Goal: Information Seeking & Learning: Learn about a topic

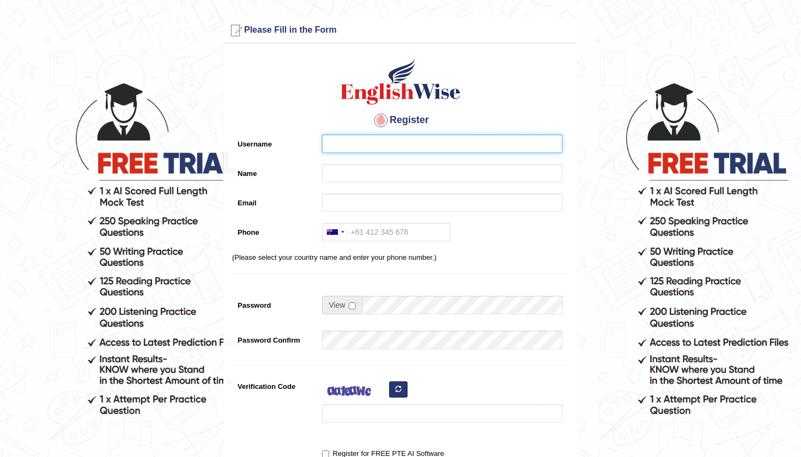
click at [356, 144] on input "Username" at bounding box center [442, 144] width 240 height 19
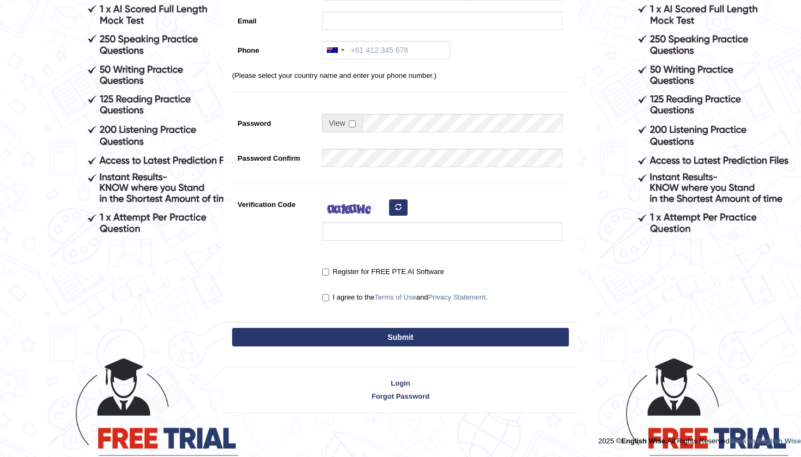
scroll to position [181, 0]
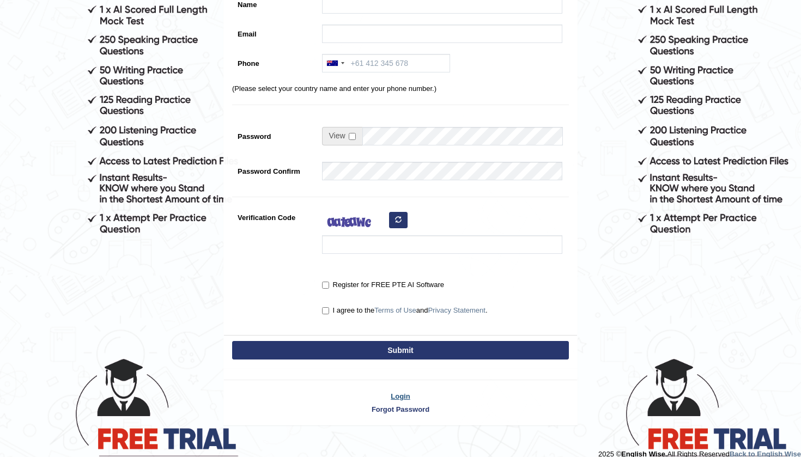
click at [400, 396] on link "Login" at bounding box center [400, 396] width 353 height 10
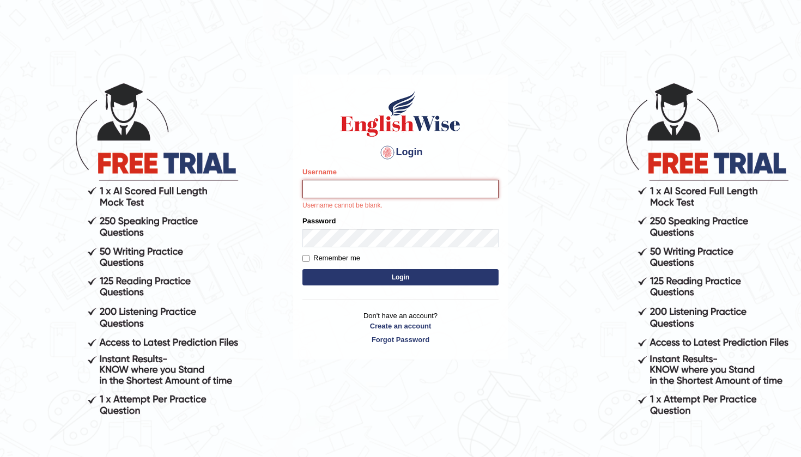
type input "Saliyam"
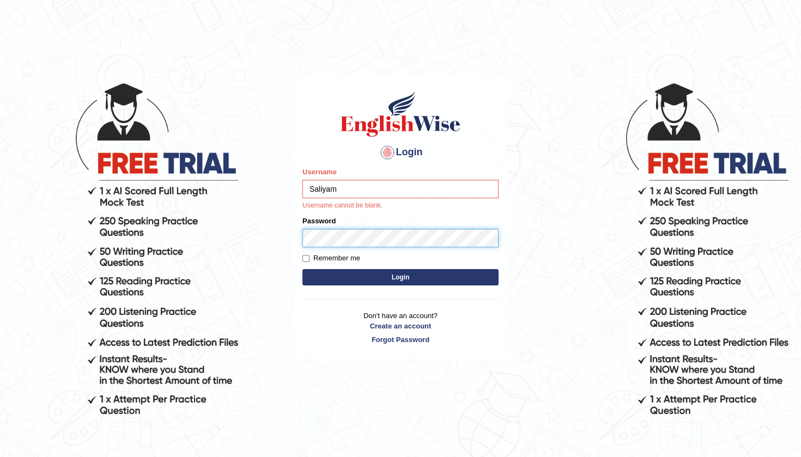
click at [400, 277] on button "Login" at bounding box center [400, 277] width 196 height 16
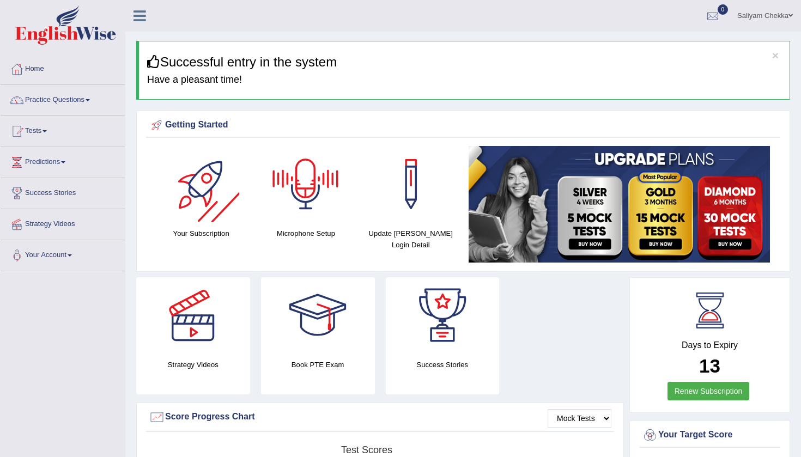
click at [194, 198] on div at bounding box center [201, 184] width 76 height 76
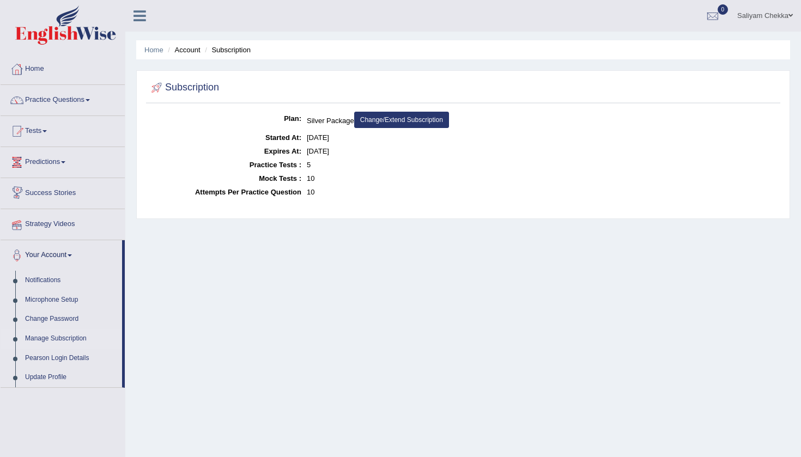
click at [54, 221] on link "Strategy Videos" at bounding box center [63, 222] width 124 height 27
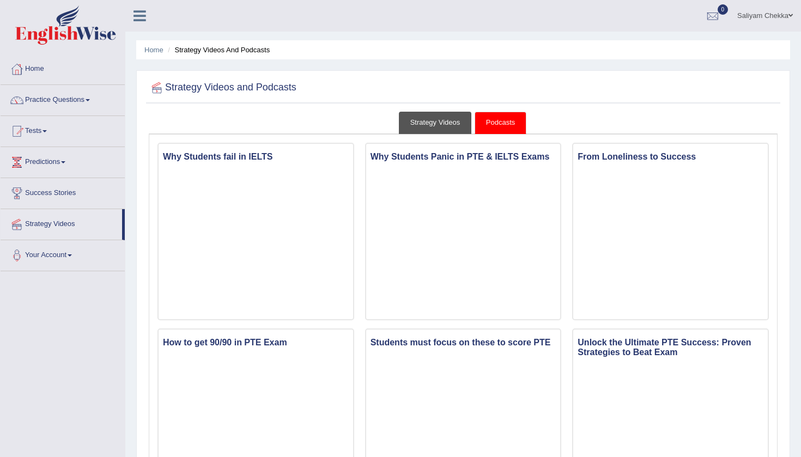
click at [443, 119] on link "Strategy Videos" at bounding box center [435, 123] width 73 height 22
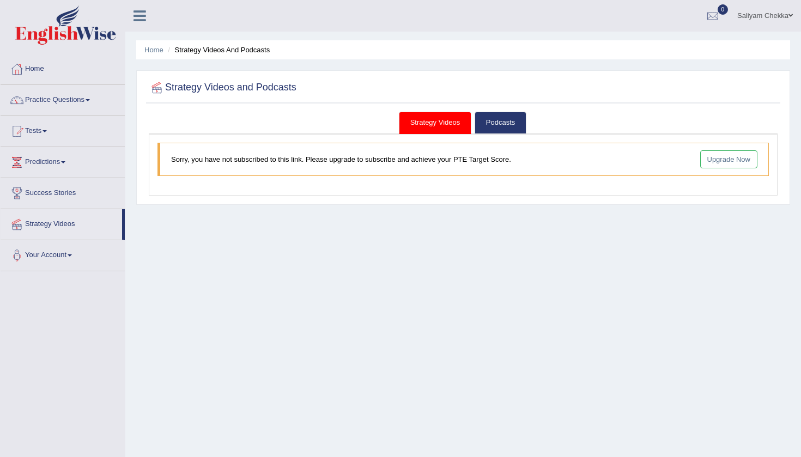
click at [726, 165] on link "Upgrade Now" at bounding box center [729, 159] width 58 height 18
click at [779, 16] on link "Saliyam Chekka" at bounding box center [765, 14] width 72 height 28
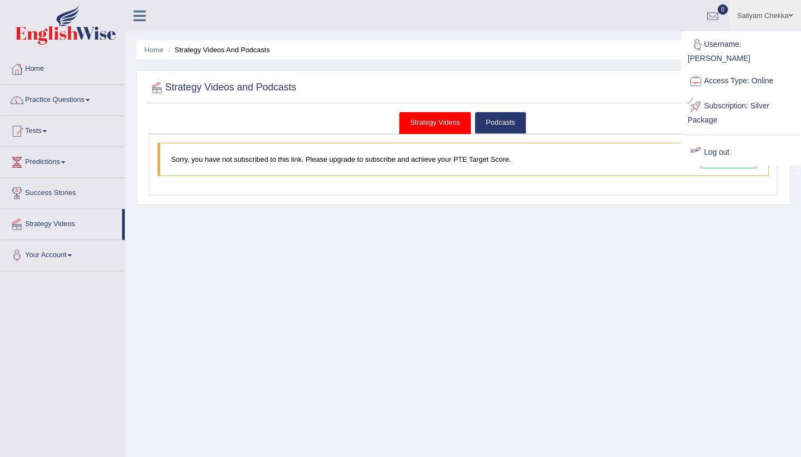
click at [726, 141] on link "Log out" at bounding box center [741, 152] width 118 height 25
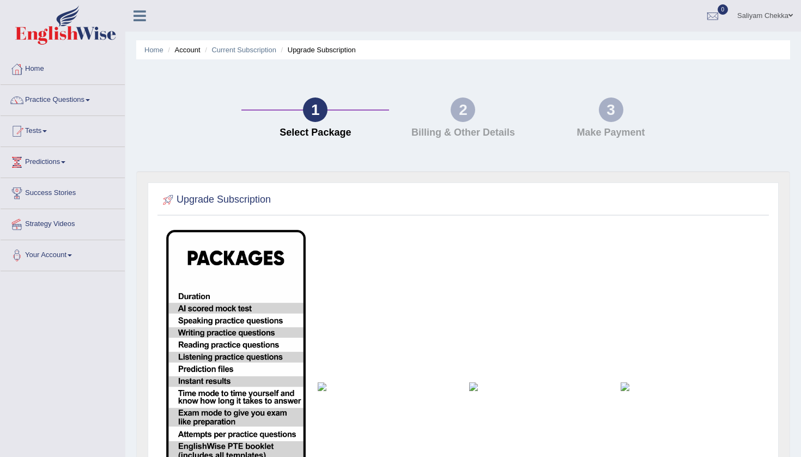
click at [321, 389] on img at bounding box center [387, 386] width 139 height 9
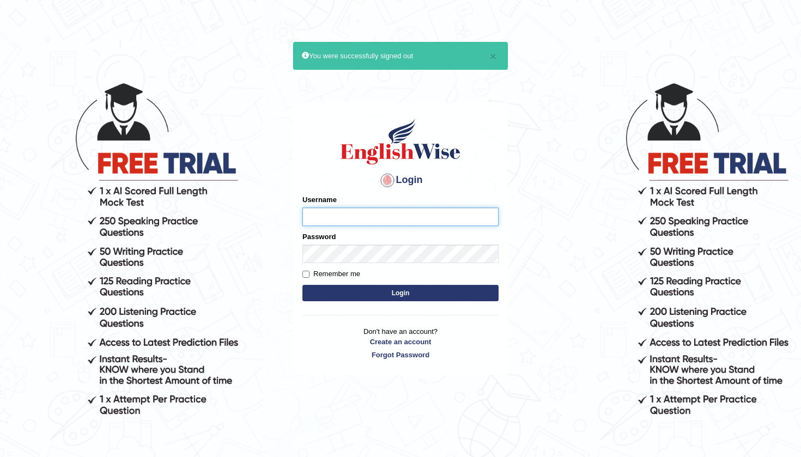
type input "Saliyam"
click at [424, 291] on button "Login" at bounding box center [400, 293] width 196 height 16
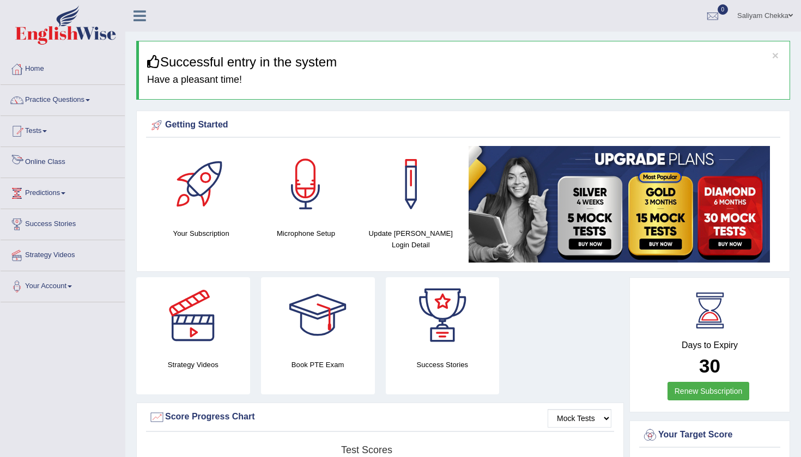
click at [61, 169] on link "Online Class" at bounding box center [63, 160] width 124 height 27
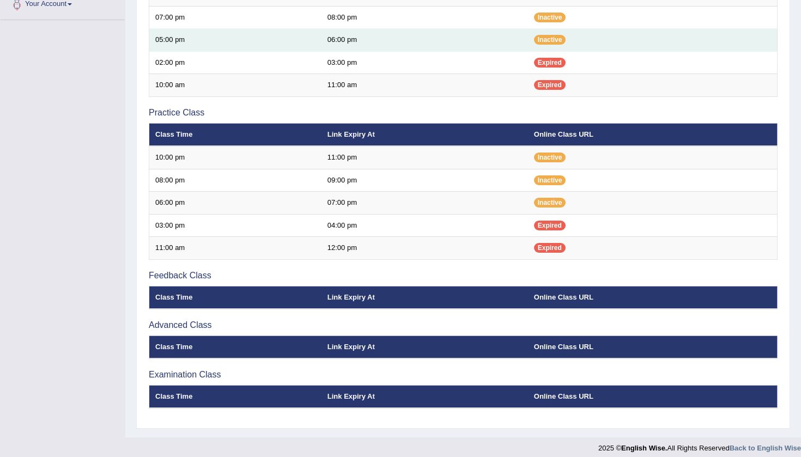
scroll to position [281, 0]
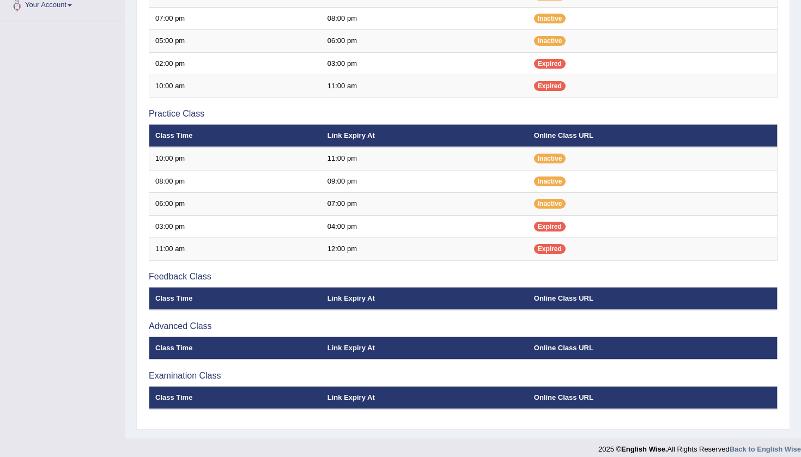
click at [317, 287] on th "Class Time" at bounding box center [235, 298] width 172 height 23
click at [300, 294] on th "Class Time" at bounding box center [235, 298] width 172 height 23
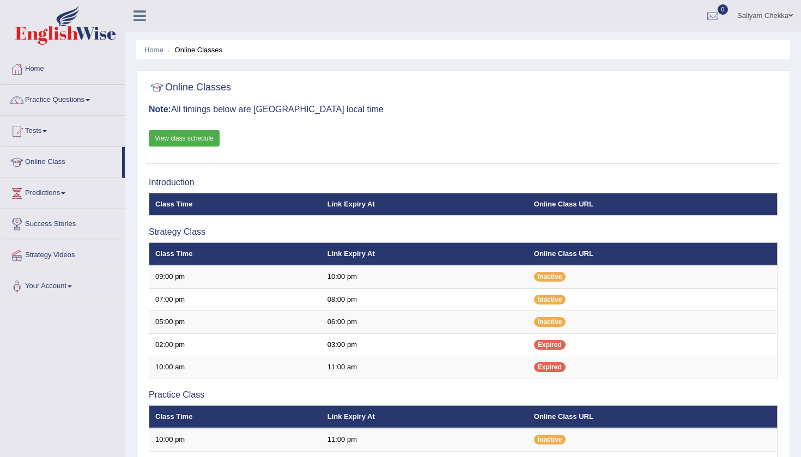
scroll to position [0, 0]
click at [180, 136] on link "View class schedule" at bounding box center [184, 138] width 71 height 16
click at [54, 254] on link "Strategy Videos" at bounding box center [63, 253] width 124 height 27
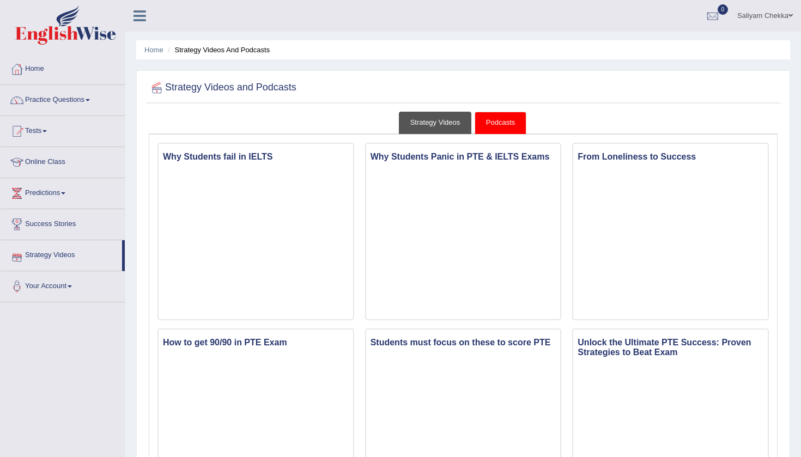
click at [458, 117] on link "Strategy Videos" at bounding box center [435, 123] width 73 height 22
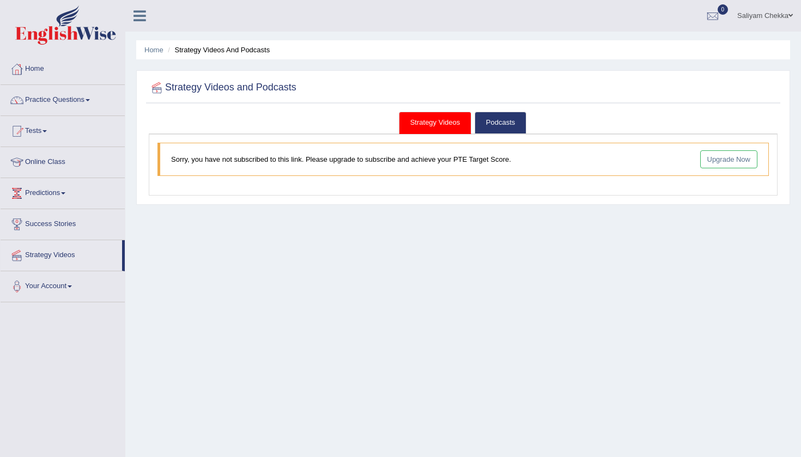
click at [333, 169] on blockquote "Sorry, you have not subscribed to this link. Please upgrade to subscribe and ac…" at bounding box center [462, 159] width 611 height 33
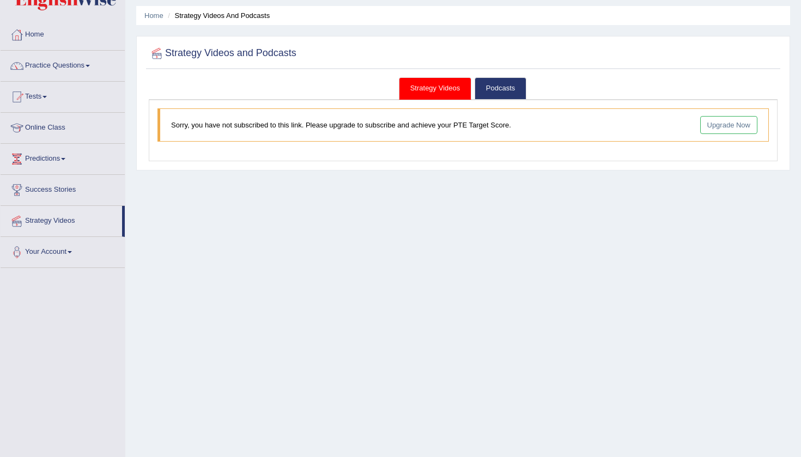
scroll to position [35, 0]
click at [50, 219] on link "Strategy Videos" at bounding box center [61, 218] width 121 height 27
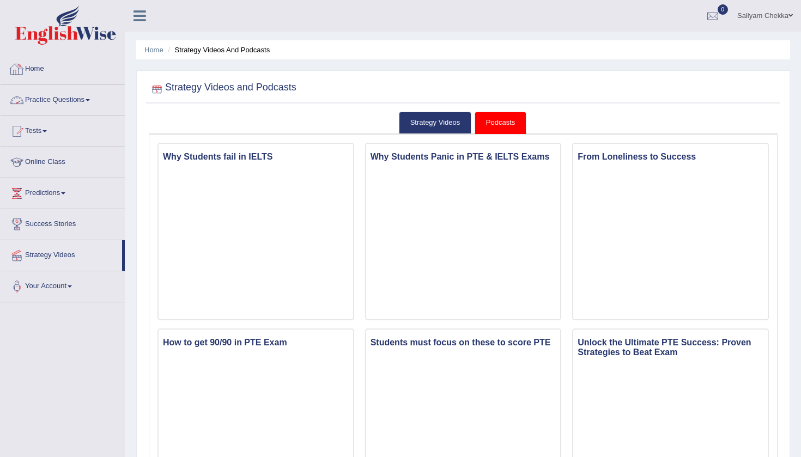
click at [45, 72] on link "Home" at bounding box center [63, 67] width 124 height 27
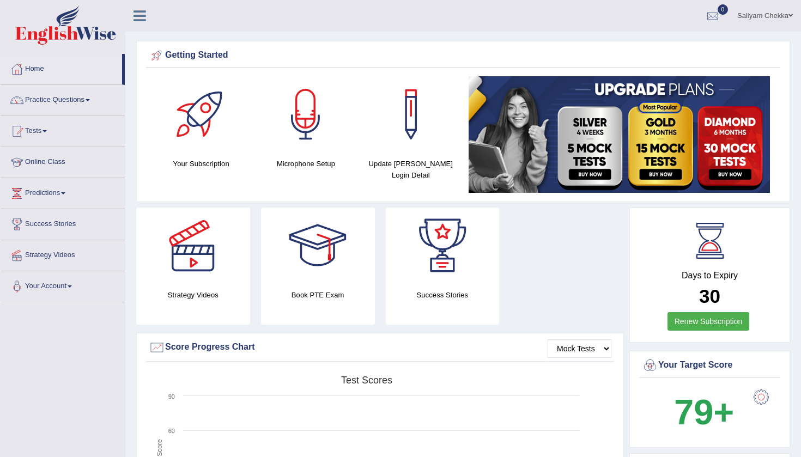
click at [57, 162] on link "Online Class" at bounding box center [63, 160] width 124 height 27
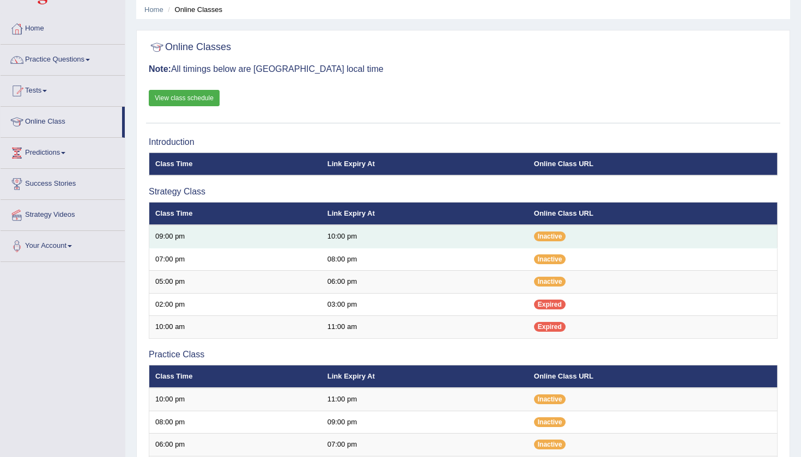
scroll to position [54, 0]
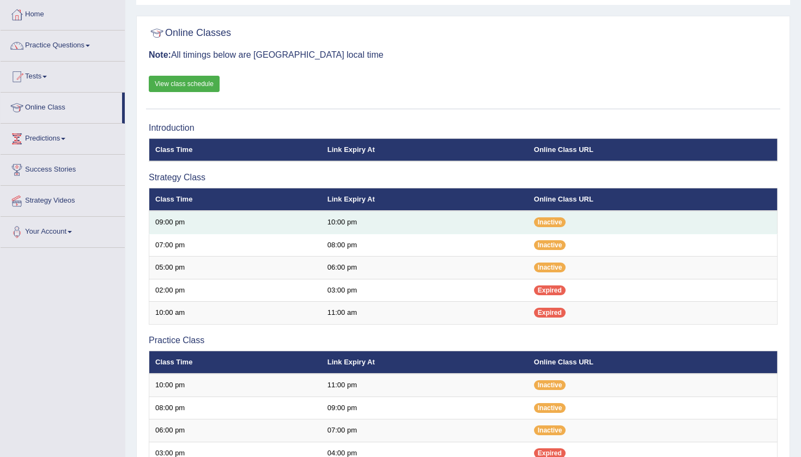
click at [175, 217] on td "09:00 pm" at bounding box center [235, 222] width 172 height 23
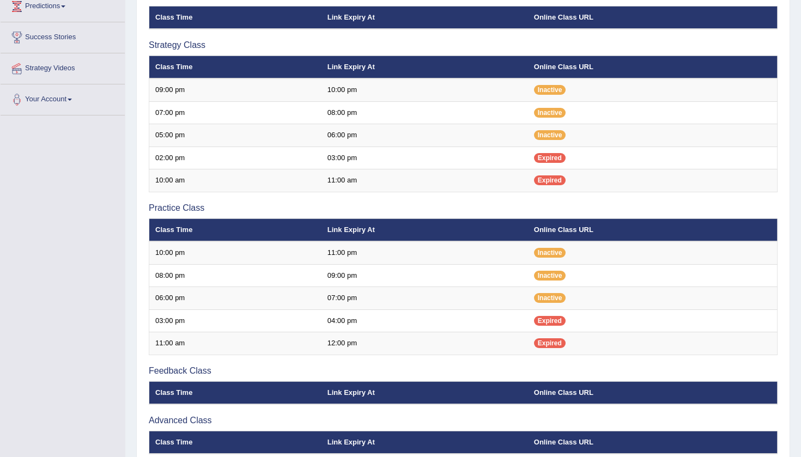
scroll to position [185, 0]
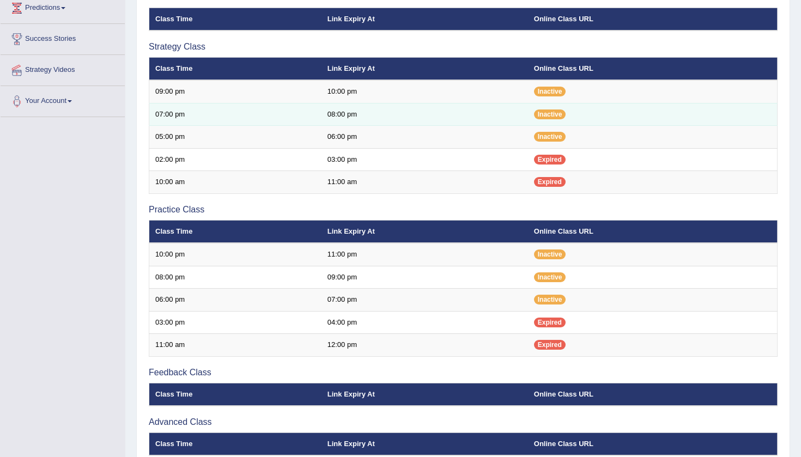
click at [165, 107] on td "07:00 pm" at bounding box center [235, 114] width 172 height 23
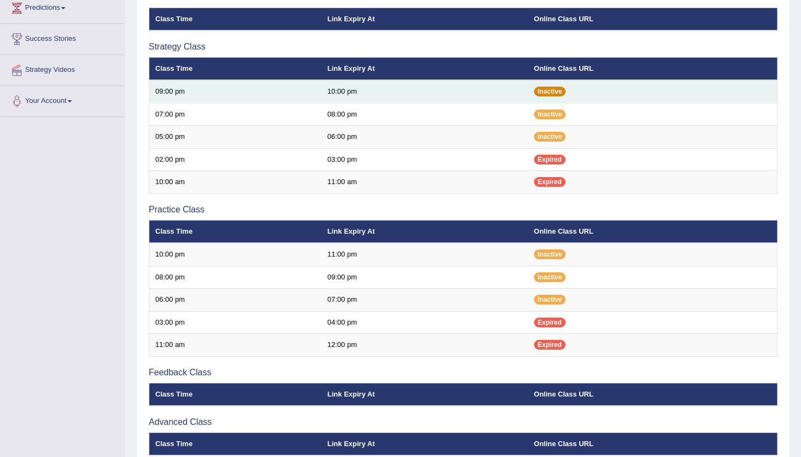
click at [552, 91] on span "Inactive" at bounding box center [550, 92] width 32 height 10
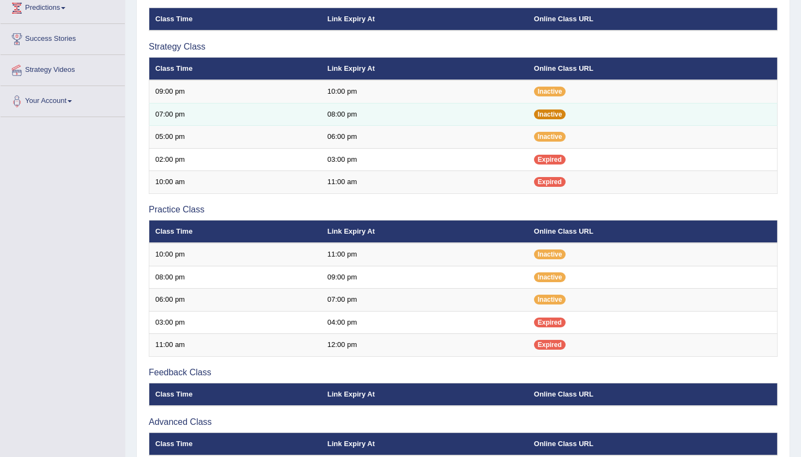
click at [557, 115] on span "Inactive" at bounding box center [550, 114] width 32 height 10
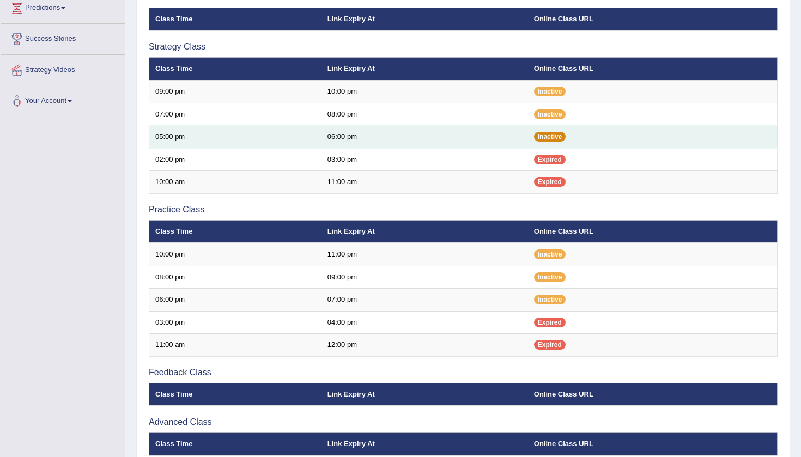
click at [554, 137] on span "Inactive" at bounding box center [550, 137] width 32 height 10
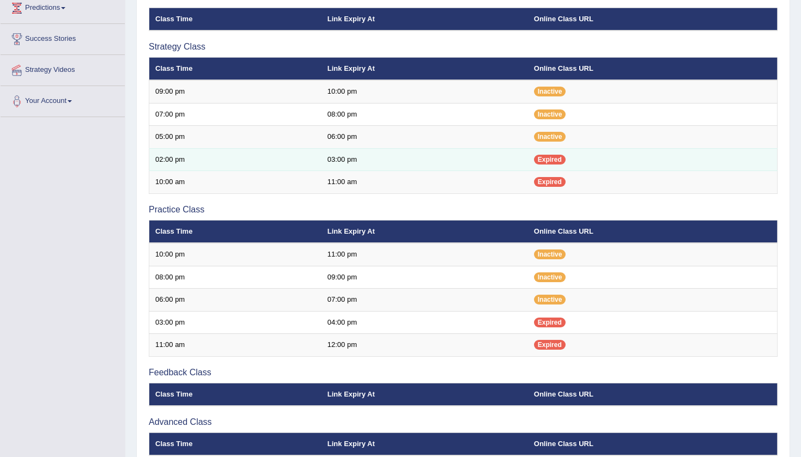
click at [555, 157] on span "Expired" at bounding box center [550, 160] width 32 height 10
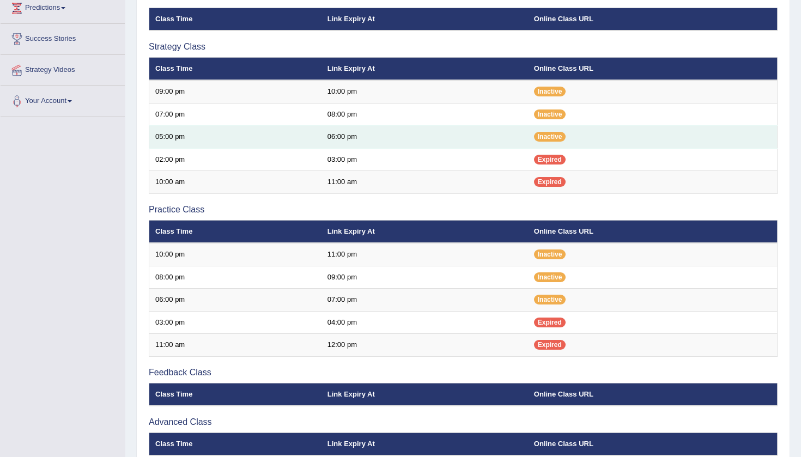
click at [174, 135] on td "05:00 pm" at bounding box center [235, 137] width 172 height 23
click at [557, 136] on span "Inactive" at bounding box center [550, 137] width 32 height 10
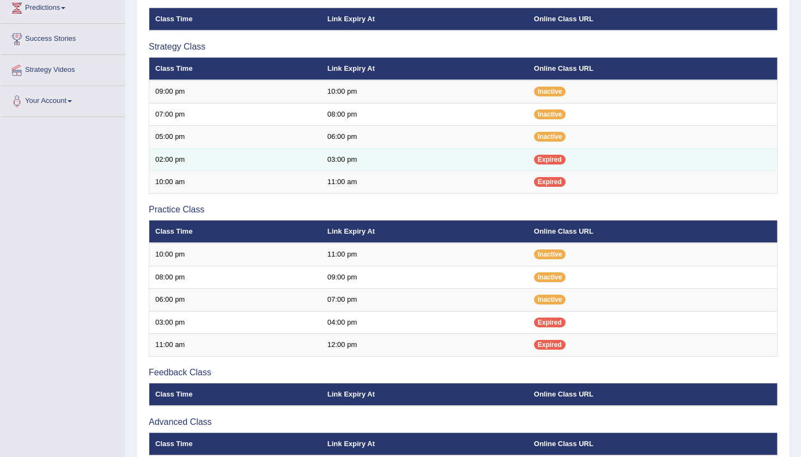
click at [556, 156] on span "Expired" at bounding box center [550, 160] width 32 height 10
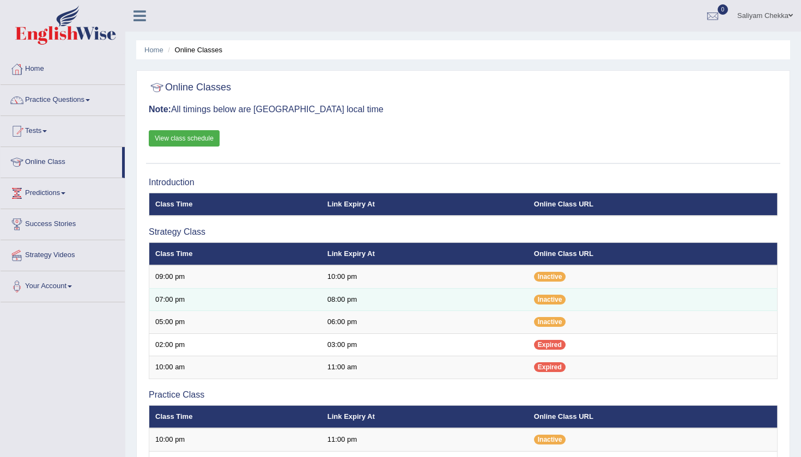
scroll to position [185, 0]
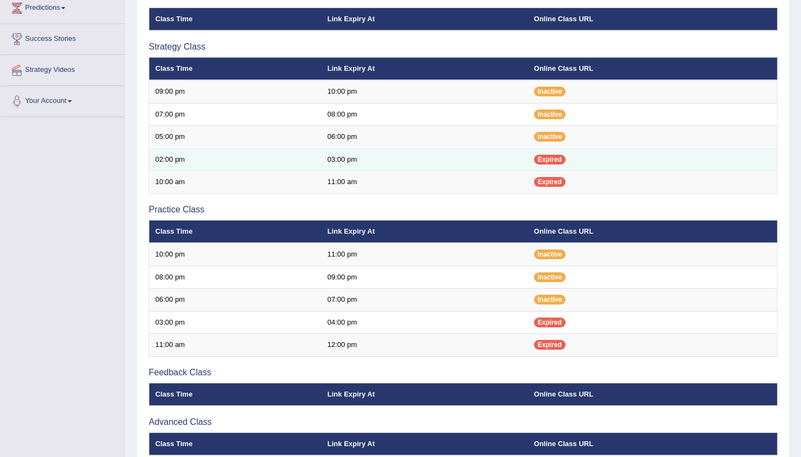
click at [551, 155] on span "Expired" at bounding box center [550, 160] width 32 height 10
click at [550, 156] on span "Expired" at bounding box center [550, 160] width 32 height 10
click at [454, 153] on td "03:00 pm" at bounding box center [424, 159] width 206 height 23
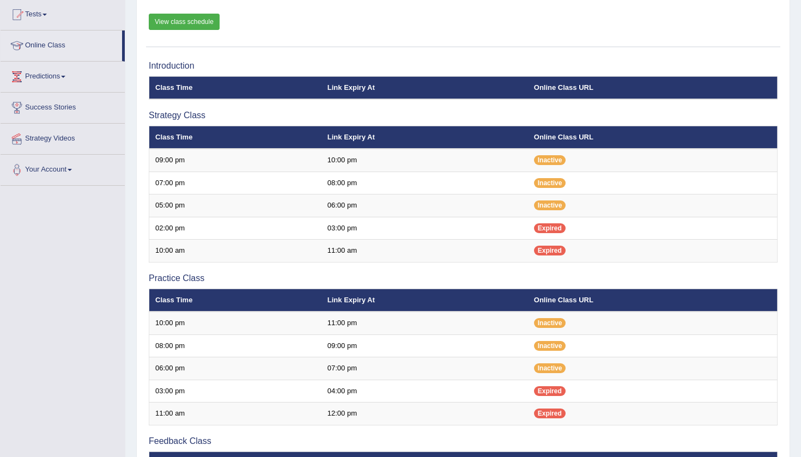
scroll to position [102, 0]
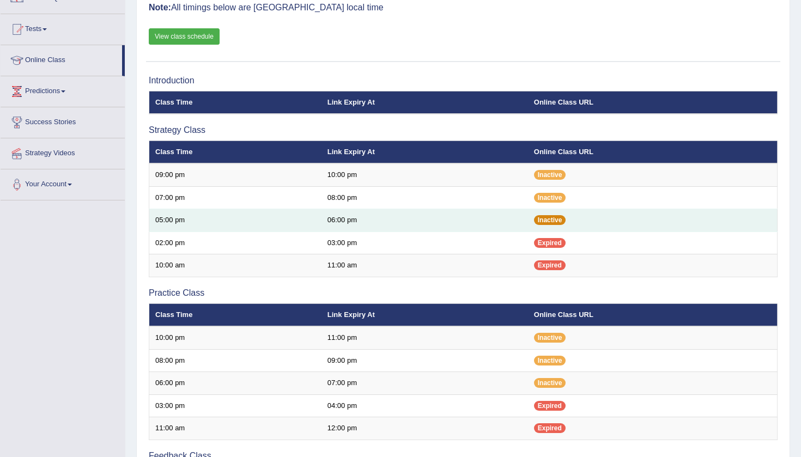
click at [546, 217] on span "Inactive" at bounding box center [550, 220] width 32 height 10
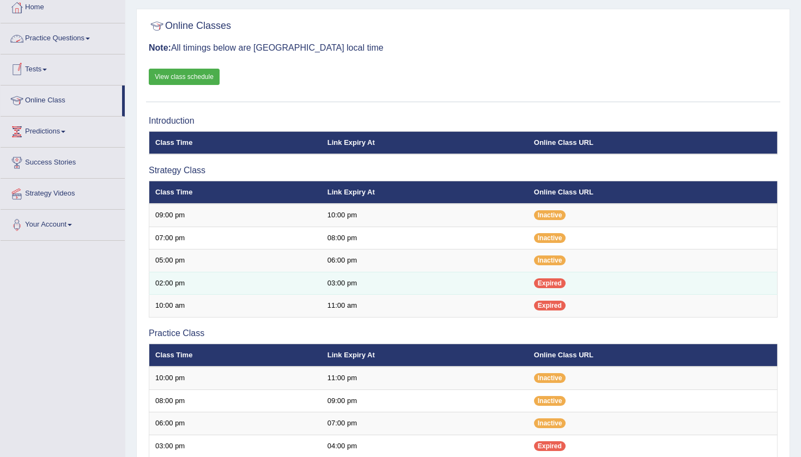
scroll to position [71, 0]
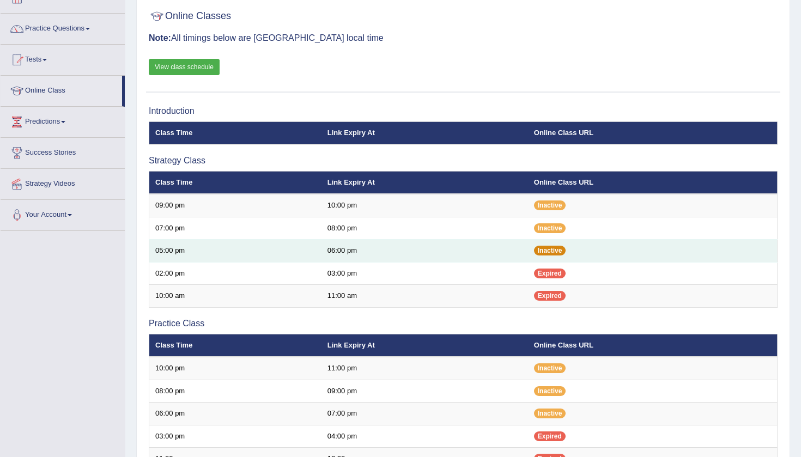
click at [560, 246] on span "Inactive" at bounding box center [550, 251] width 32 height 10
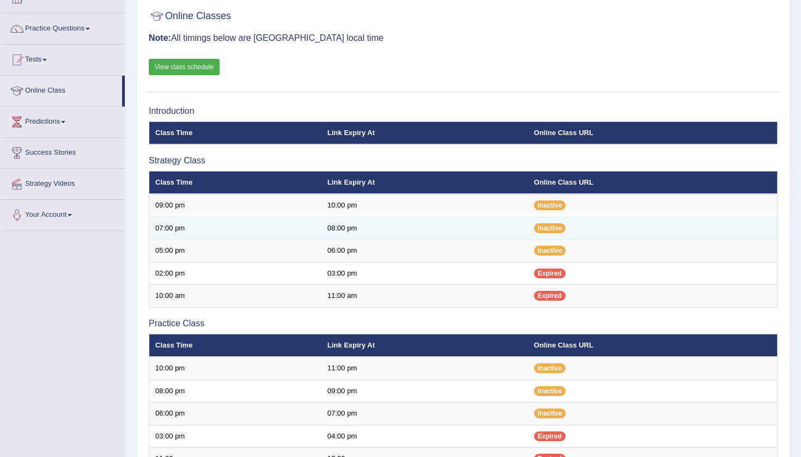
click at [167, 222] on td "07:00 pm" at bounding box center [235, 228] width 172 height 23
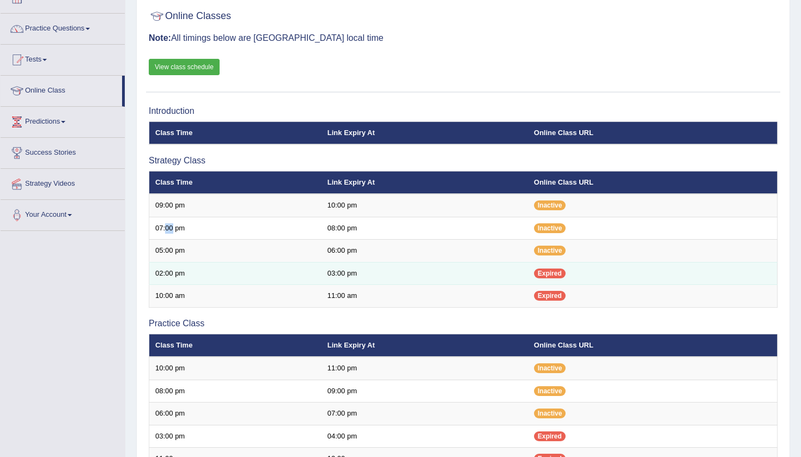
click at [199, 275] on td "02:00 pm" at bounding box center [235, 273] width 172 height 23
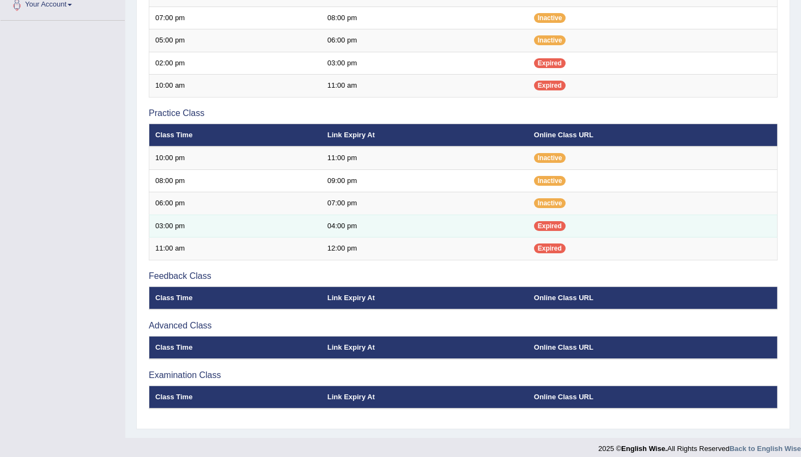
scroll to position [281, 0]
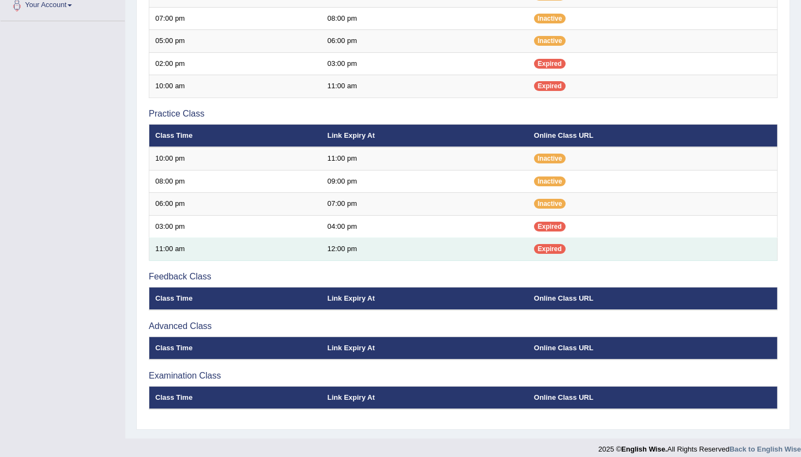
click at [503, 238] on td "12:00 pm" at bounding box center [424, 249] width 206 height 23
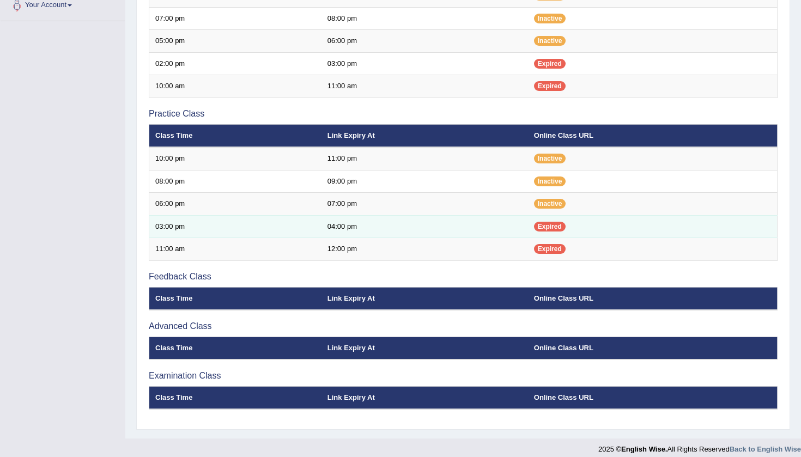
click at [546, 222] on span "Expired" at bounding box center [550, 227] width 32 height 10
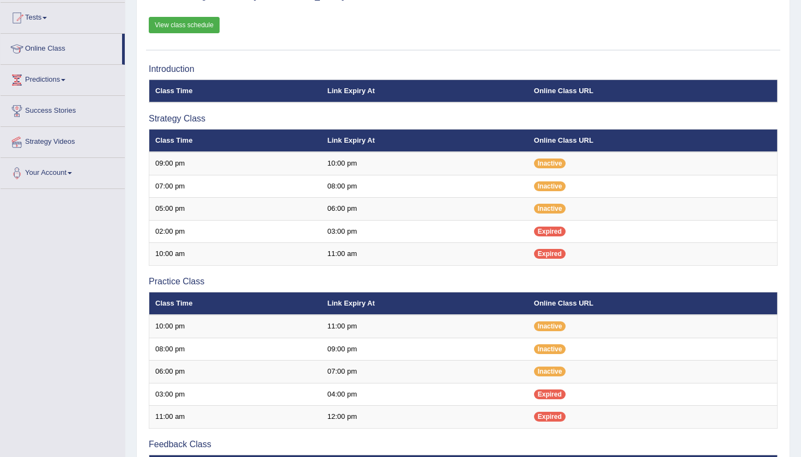
scroll to position [111, 0]
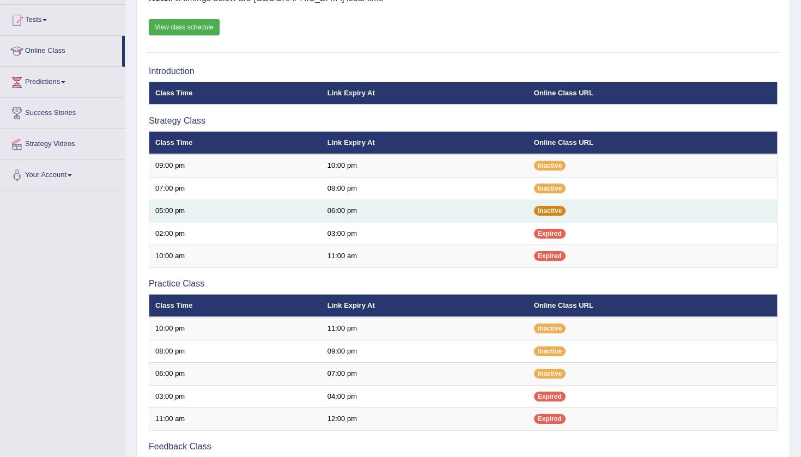
click at [552, 206] on span "Inactive" at bounding box center [550, 211] width 32 height 10
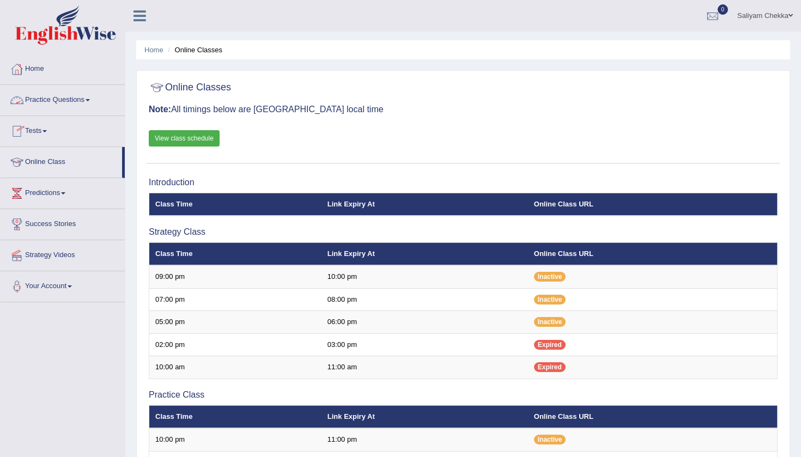
click at [52, 100] on link "Practice Questions" at bounding box center [63, 98] width 124 height 27
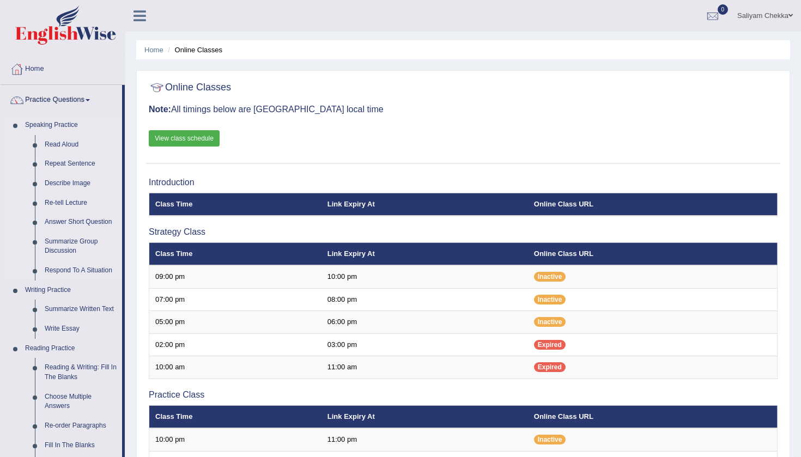
click at [74, 164] on link "Repeat Sentence" at bounding box center [81, 164] width 82 height 20
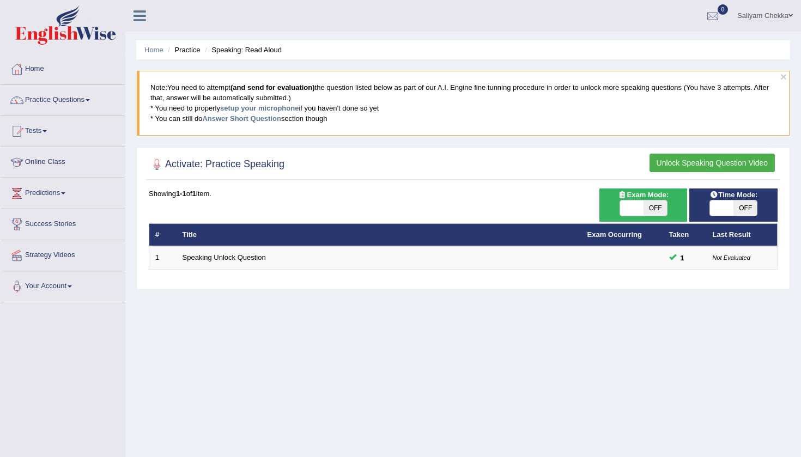
click at [656, 202] on span "OFF" at bounding box center [654, 207] width 23 height 15
checkbox input "true"
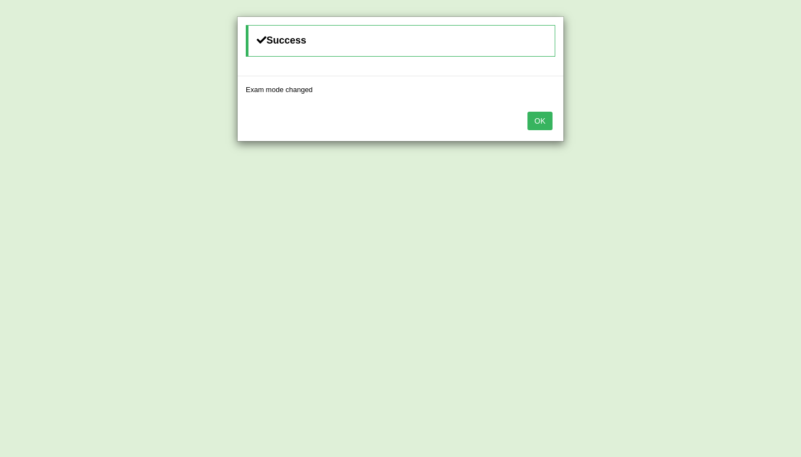
click at [536, 118] on button "OK" at bounding box center [539, 121] width 25 height 19
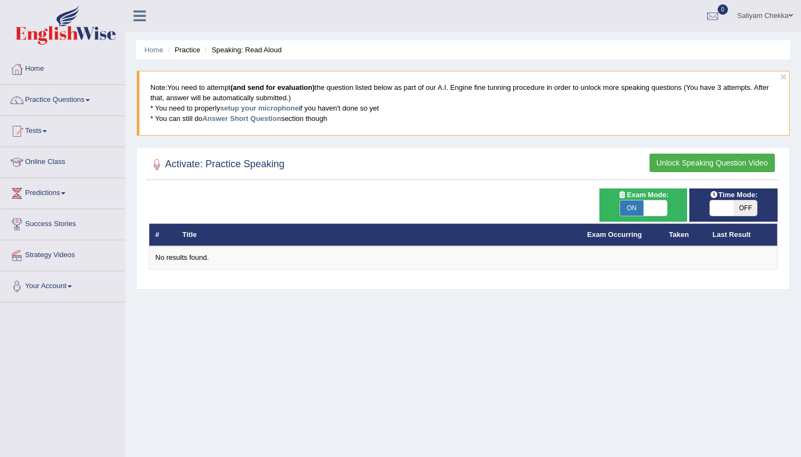
click at [737, 209] on span "OFF" at bounding box center [744, 207] width 23 height 15
checkbox input "true"
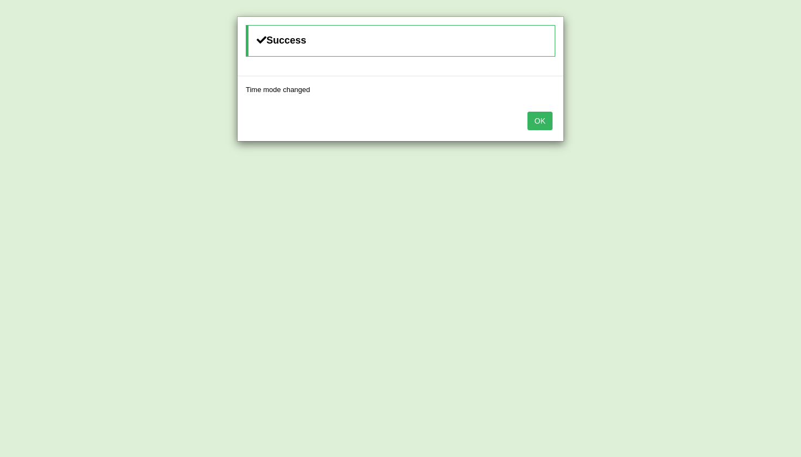
click at [535, 115] on button "OK" at bounding box center [539, 121] width 25 height 19
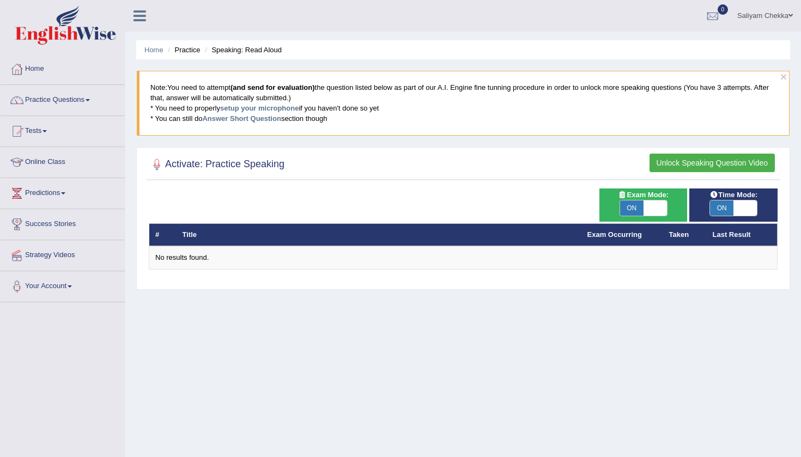
click at [645, 209] on span at bounding box center [654, 207] width 23 height 15
checkbox input "false"
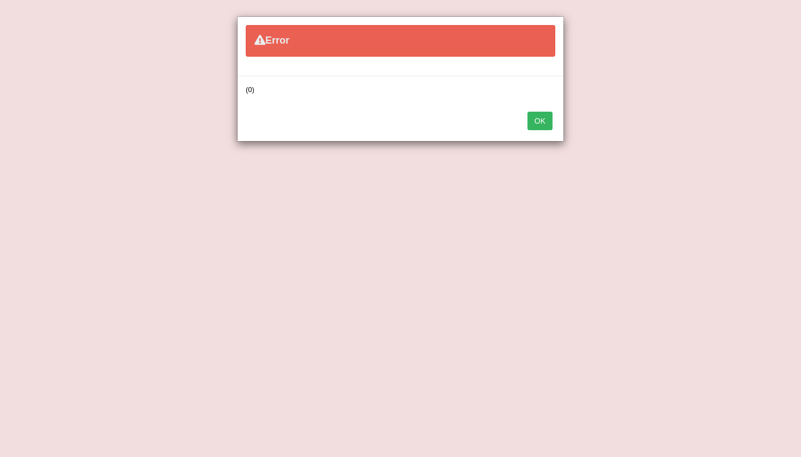
click at [536, 118] on button "OK" at bounding box center [539, 121] width 25 height 19
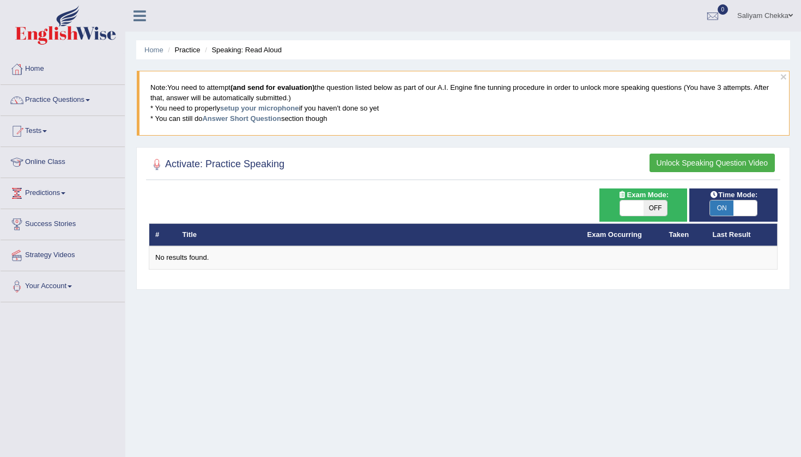
click at [739, 212] on span at bounding box center [744, 207] width 23 height 15
checkbox input "false"
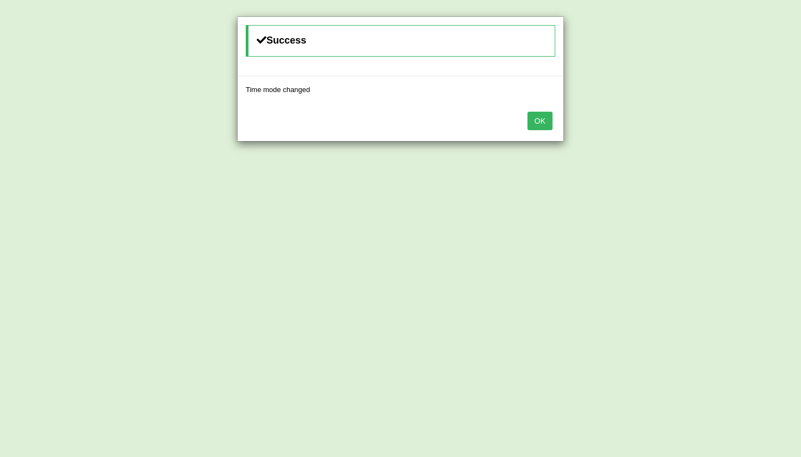
click at [540, 115] on button "OK" at bounding box center [539, 121] width 25 height 19
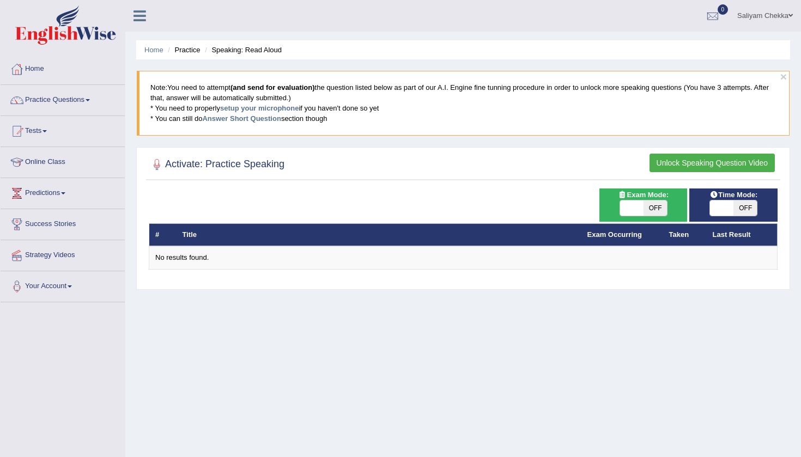
click at [696, 159] on button "Unlock Speaking Question Video" at bounding box center [711, 163] width 125 height 19
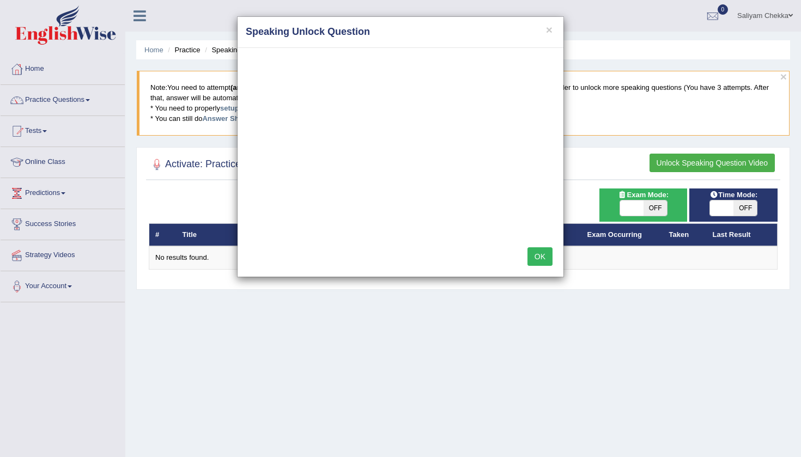
click at [542, 268] on div "OK" at bounding box center [400, 258] width 326 height 38
click at [539, 259] on button "OK" at bounding box center [539, 256] width 25 height 19
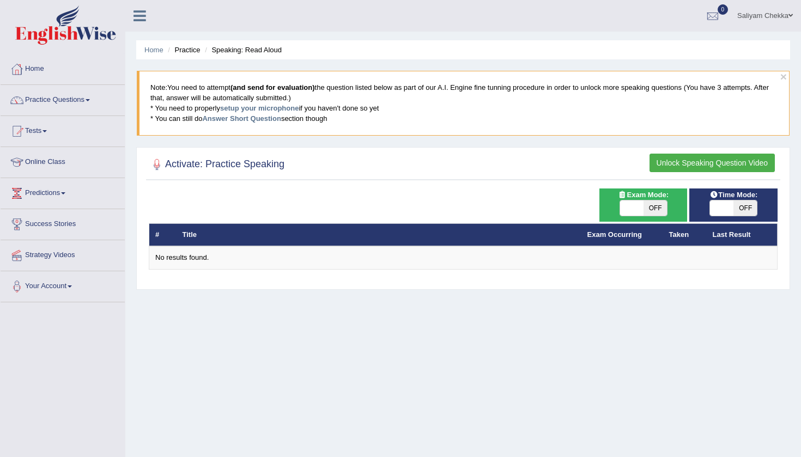
click at [183, 242] on th "Title" at bounding box center [378, 234] width 405 height 23
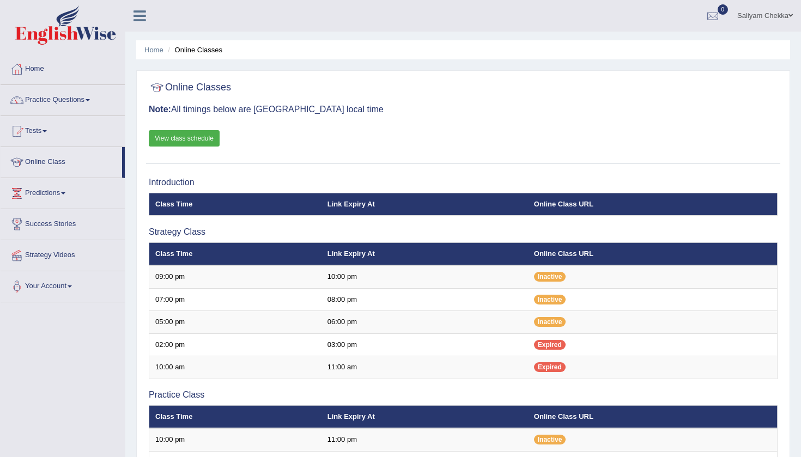
click at [187, 133] on link "View class schedule" at bounding box center [184, 138] width 71 height 16
click at [51, 105] on link "Practice Questions" at bounding box center [63, 98] width 124 height 27
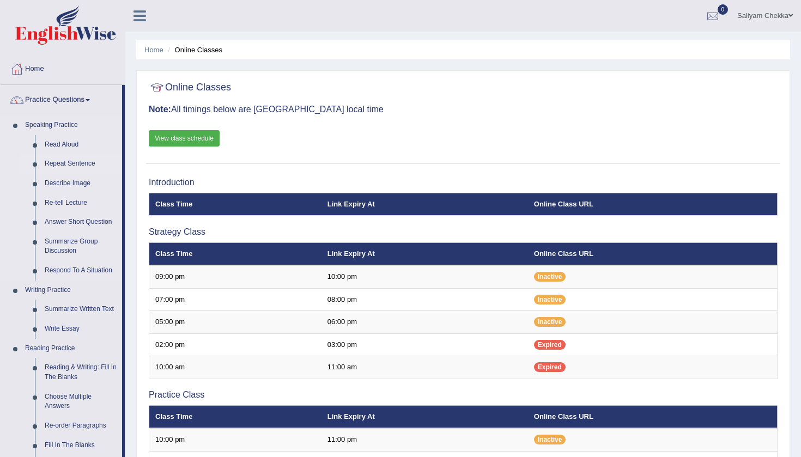
click at [62, 162] on link "Repeat Sentence" at bounding box center [81, 164] width 82 height 20
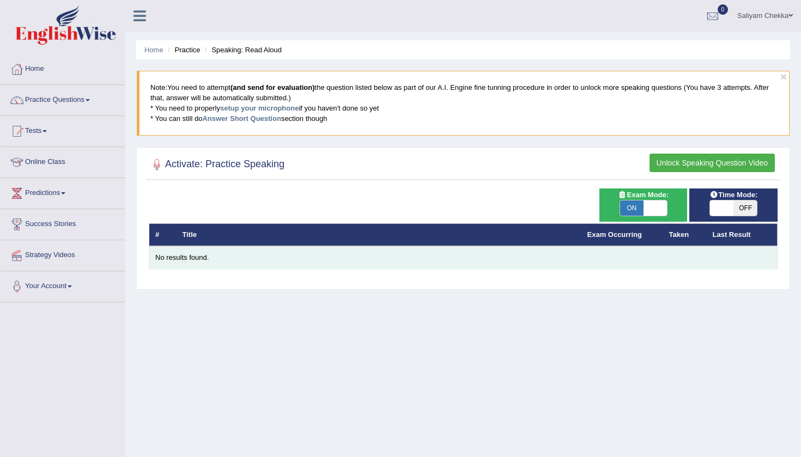
click at [190, 251] on td "No results found." at bounding box center [463, 257] width 628 height 23
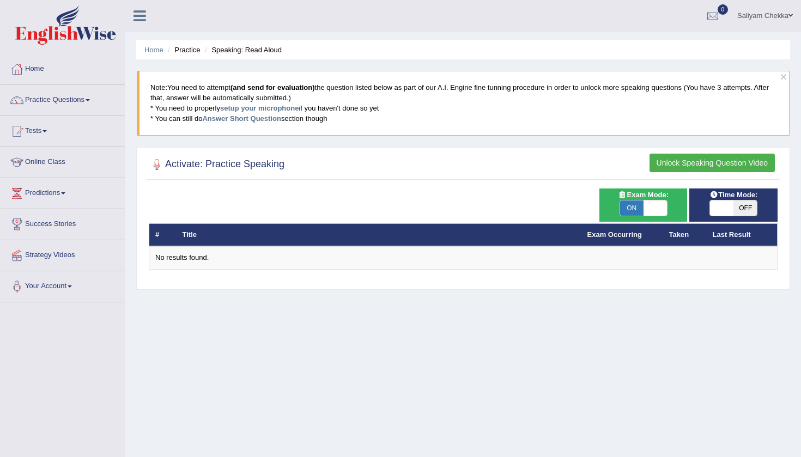
click at [219, 177] on div "Activate: Practice Speaking Unlock Speaking Question Video" at bounding box center [463, 166] width 634 height 27
click at [269, 107] on link "setup your microphone" at bounding box center [259, 108] width 78 height 8
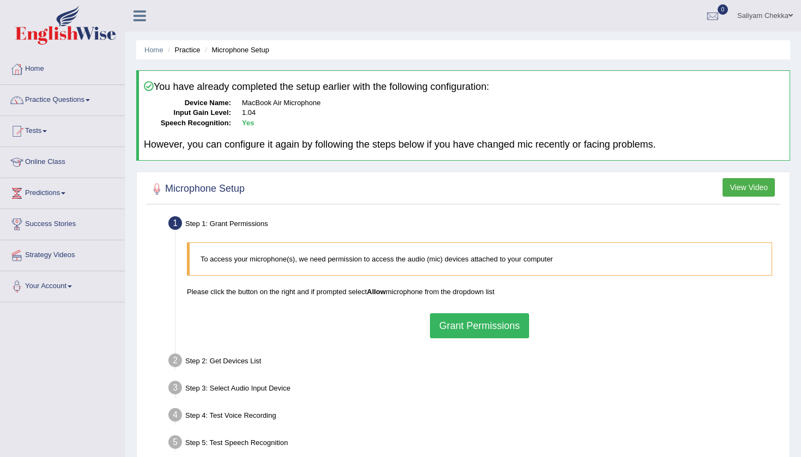
scroll to position [3, 0]
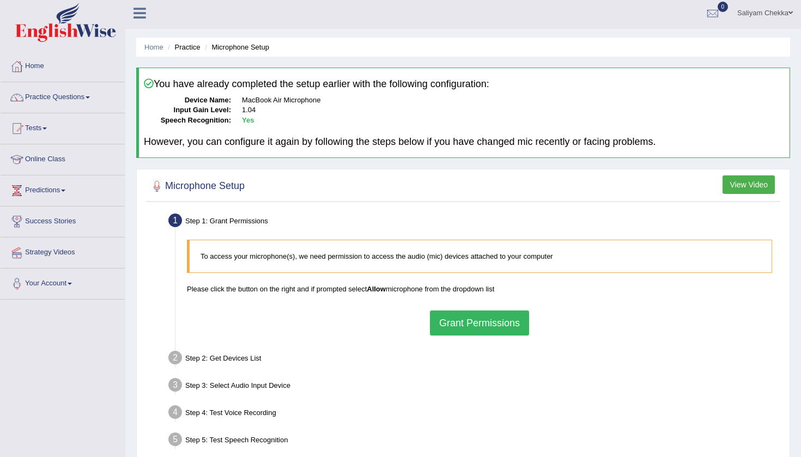
click at [459, 315] on button "Grant Permissions" at bounding box center [479, 322] width 99 height 25
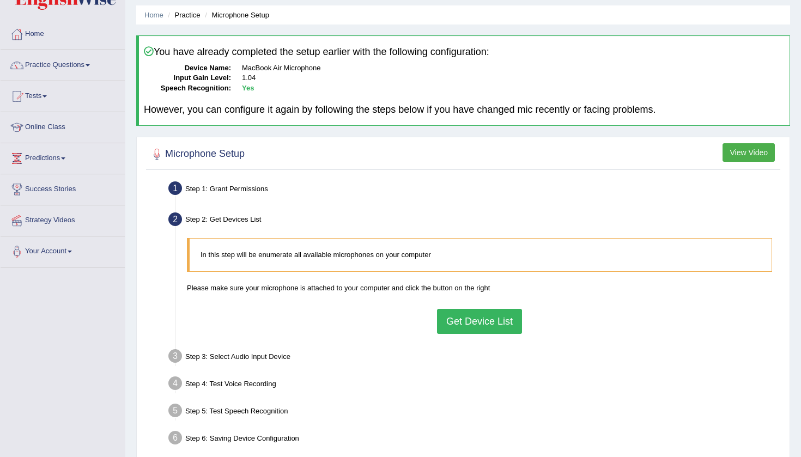
scroll to position [35, 0]
click at [495, 317] on button "Get Device List" at bounding box center [479, 320] width 85 height 25
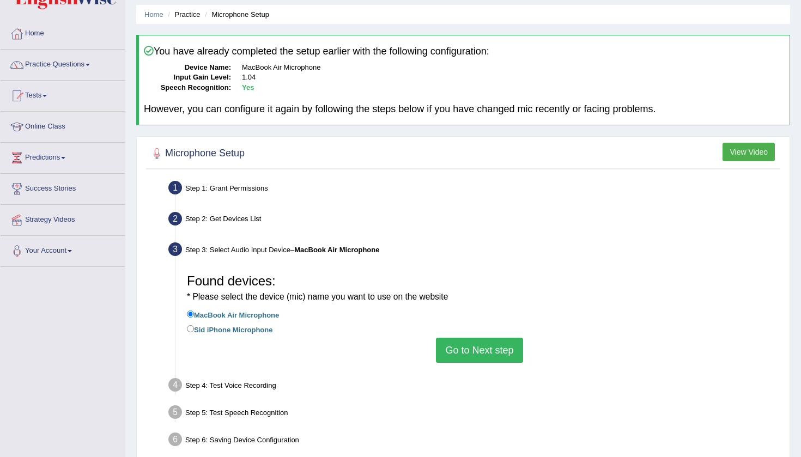
click at [486, 342] on button "Go to Next step" at bounding box center [479, 350] width 87 height 25
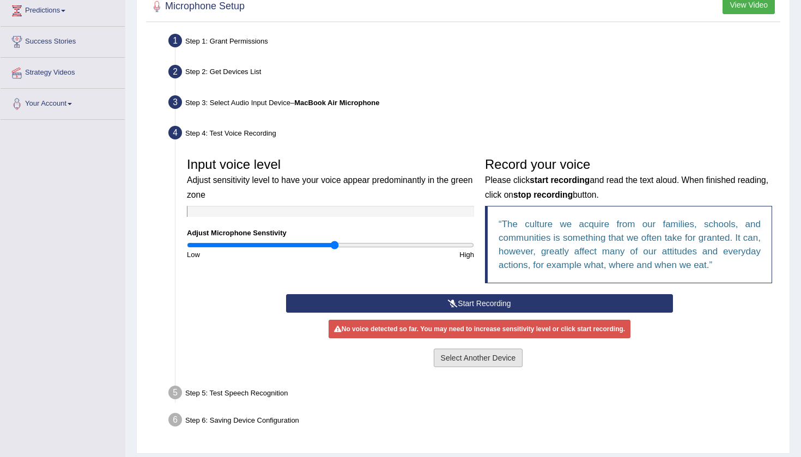
scroll to position [193, 0]
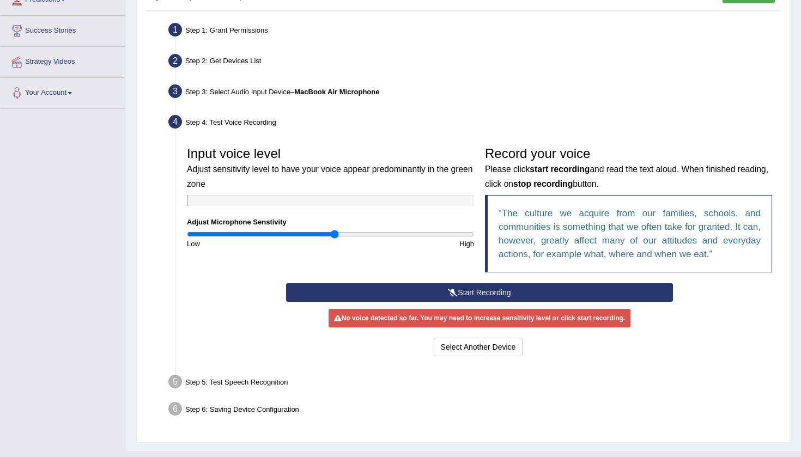
click at [466, 294] on button "Start Recording" at bounding box center [479, 292] width 386 height 19
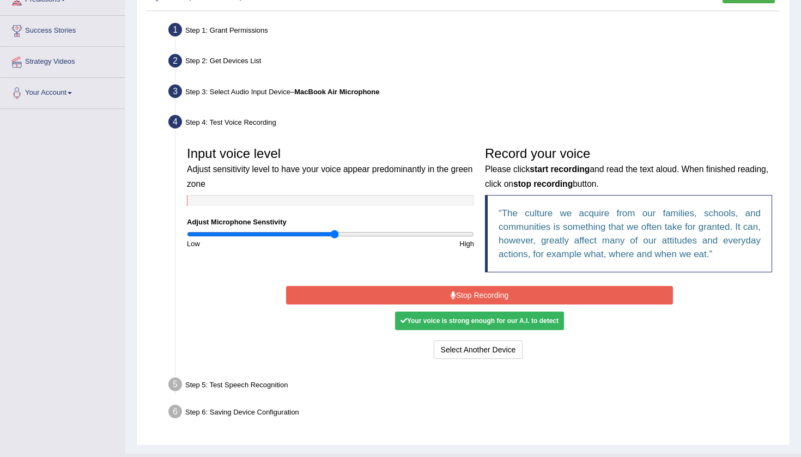
click at [465, 298] on button "Stop Recording" at bounding box center [479, 295] width 386 height 19
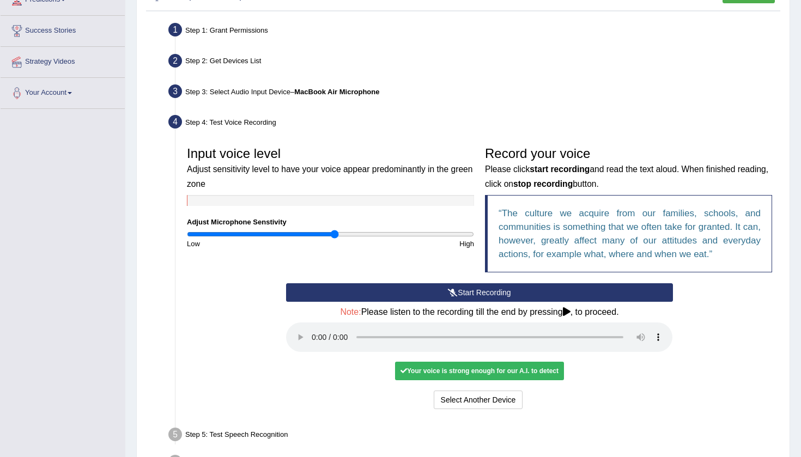
click at [316, 330] on audio at bounding box center [479, 336] width 386 height 29
click at [581, 328] on audio at bounding box center [479, 336] width 386 height 29
click at [554, 391] on button "Voice is ok. Go to Next step" at bounding box center [525, 400] width 108 height 19
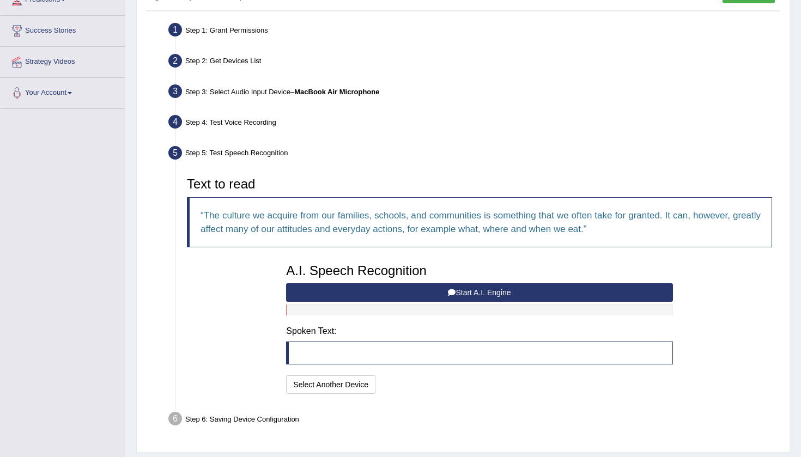
click at [452, 291] on icon at bounding box center [452, 293] width 8 height 8
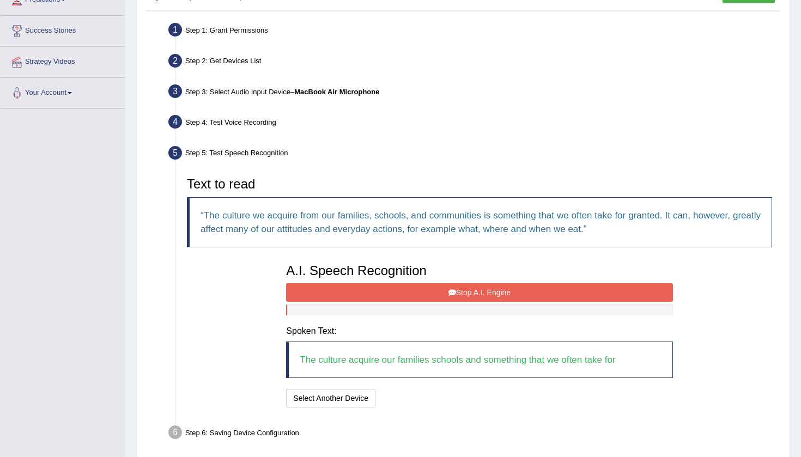
click at [472, 293] on button "Stop A.I. Engine" at bounding box center [479, 292] width 386 height 19
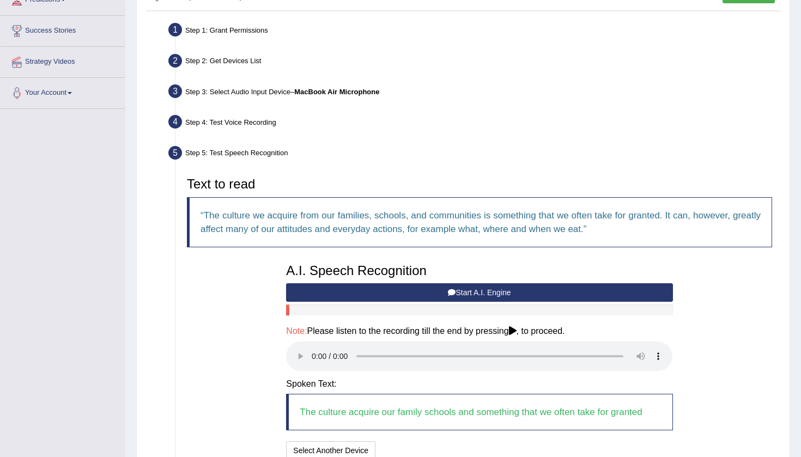
click at [315, 350] on audio at bounding box center [479, 356] width 386 height 29
click at [553, 351] on audio at bounding box center [479, 356] width 386 height 29
click at [556, 345] on audio at bounding box center [479, 356] width 386 height 29
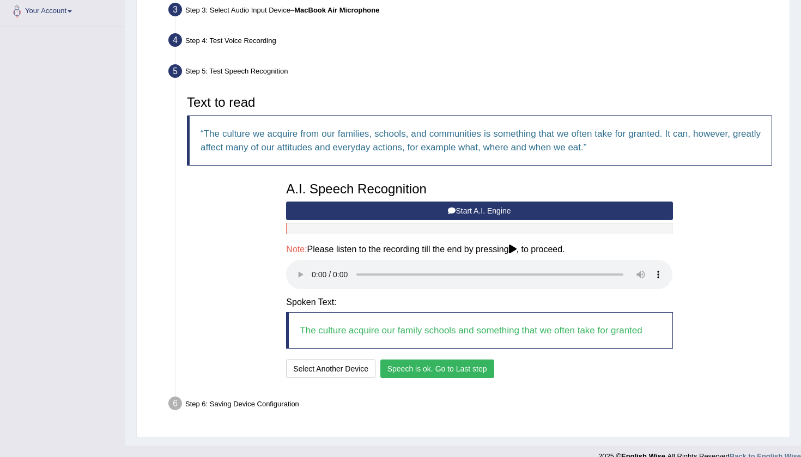
click at [472, 360] on button "Speech is ok. Go to Last step" at bounding box center [437, 369] width 114 height 19
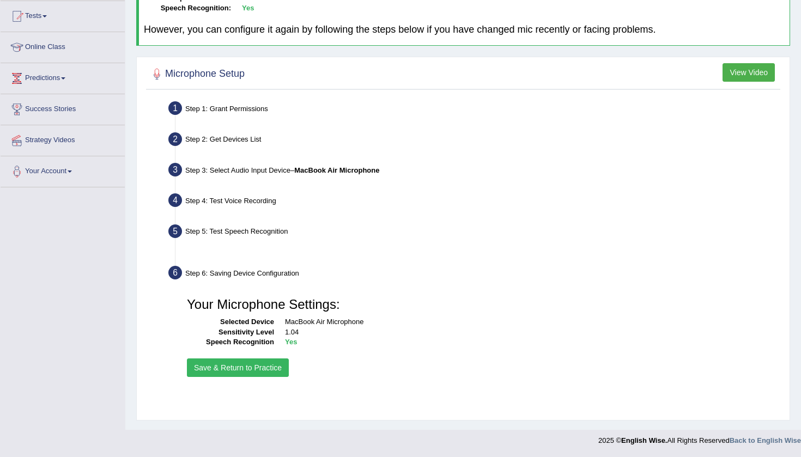
scroll to position [115, 0]
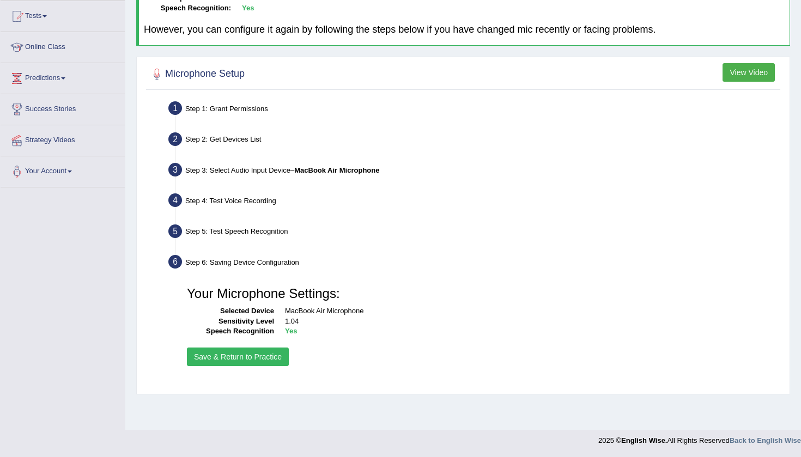
click at [262, 352] on button "Save & Return to Practice" at bounding box center [238, 357] width 102 height 19
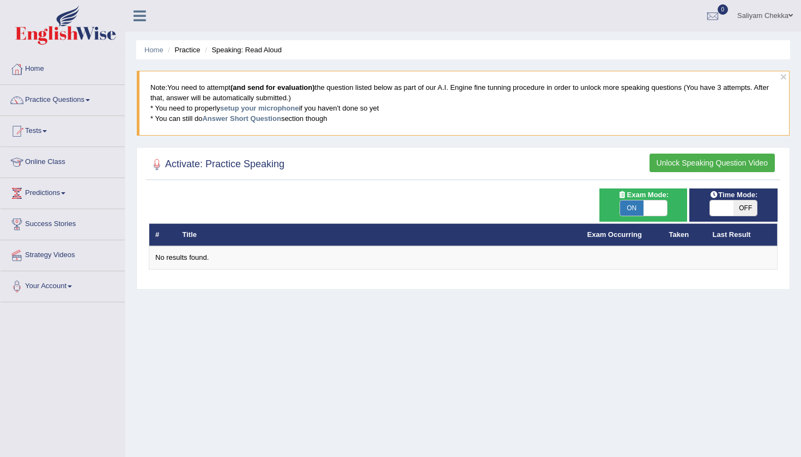
click at [703, 161] on button "Unlock Speaking Question Video" at bounding box center [711, 163] width 125 height 19
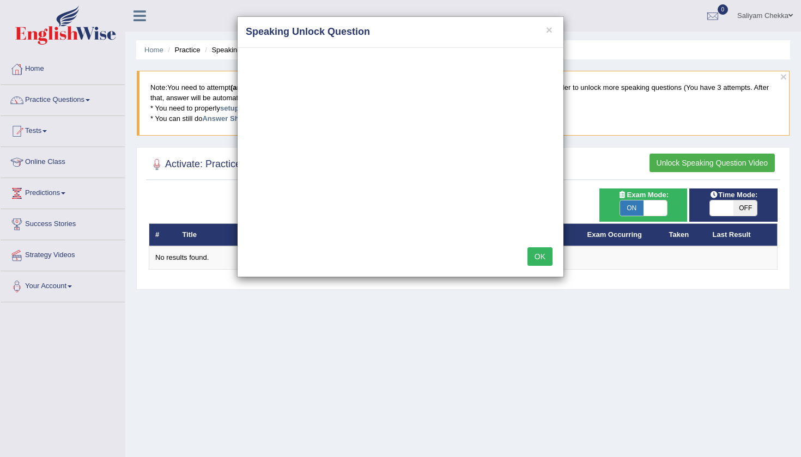
click at [545, 254] on button "OK" at bounding box center [539, 256] width 25 height 19
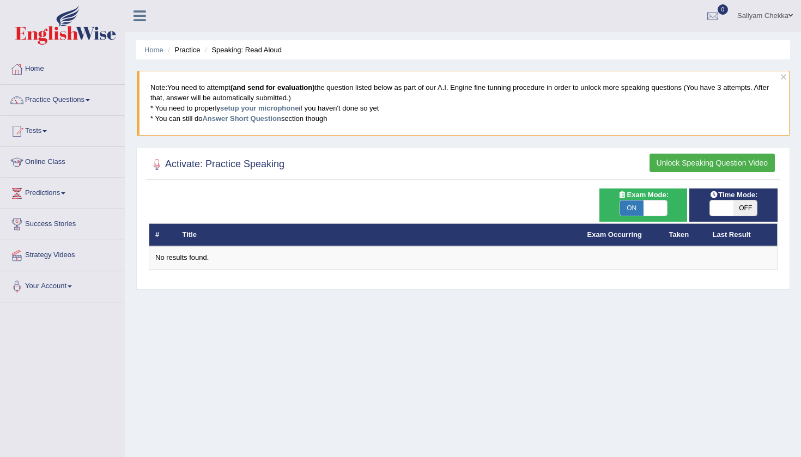
click at [647, 205] on span at bounding box center [654, 207] width 23 height 15
checkbox input "false"
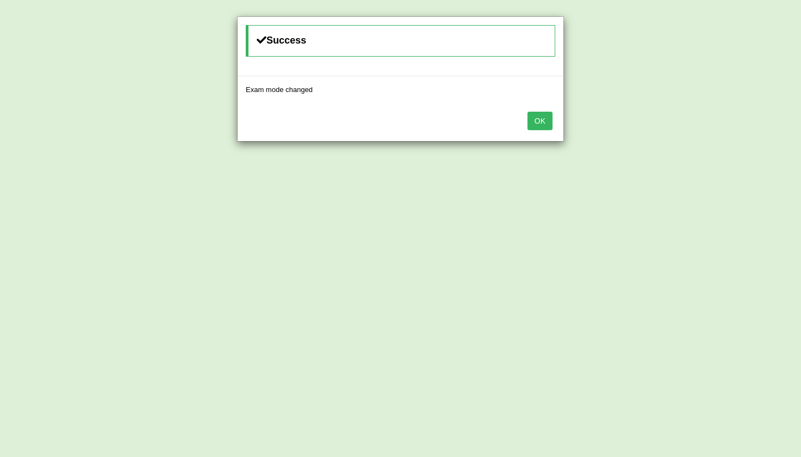
click at [534, 121] on button "OK" at bounding box center [539, 121] width 25 height 19
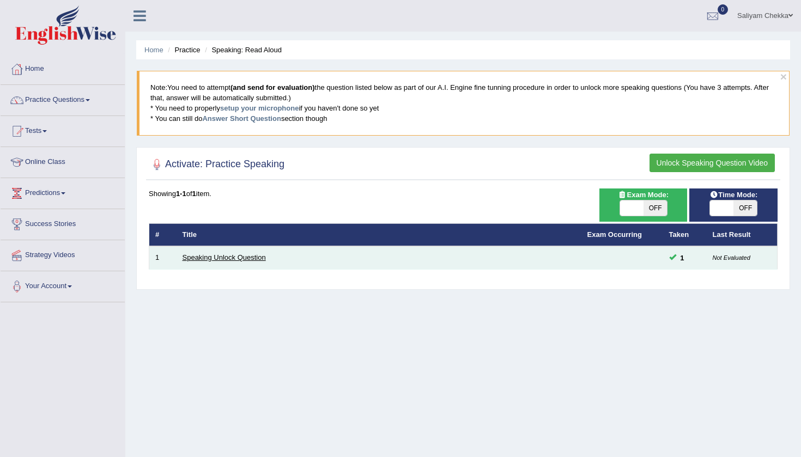
click at [218, 256] on link "Speaking Unlock Question" at bounding box center [223, 257] width 83 height 8
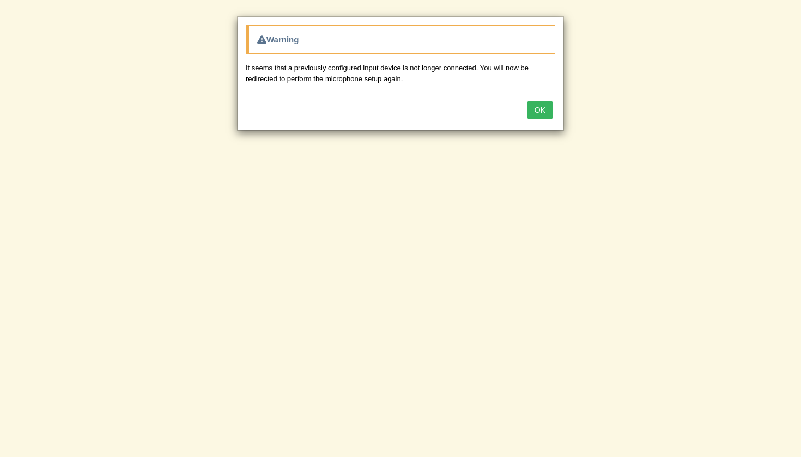
click at [546, 109] on button "OK" at bounding box center [539, 110] width 25 height 19
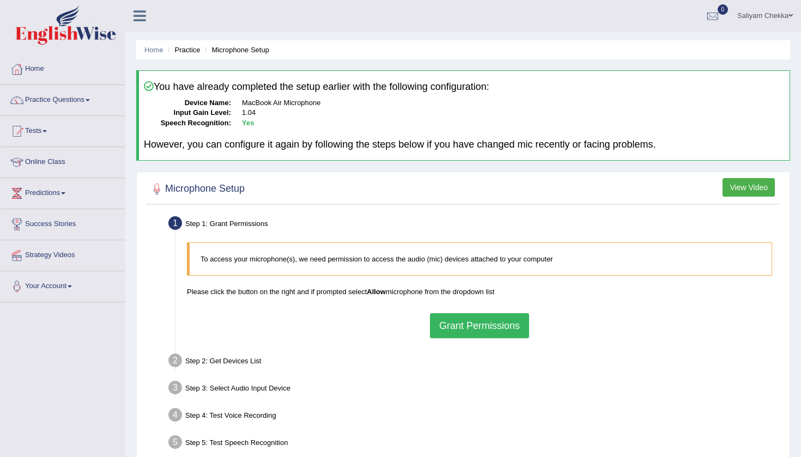
click at [473, 324] on button "Grant Permissions" at bounding box center [479, 325] width 99 height 25
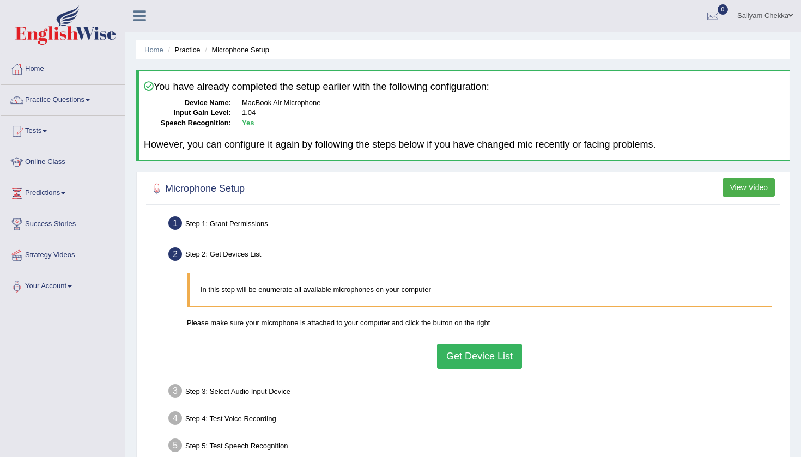
click at [480, 353] on button "Get Device List" at bounding box center [479, 356] width 85 height 25
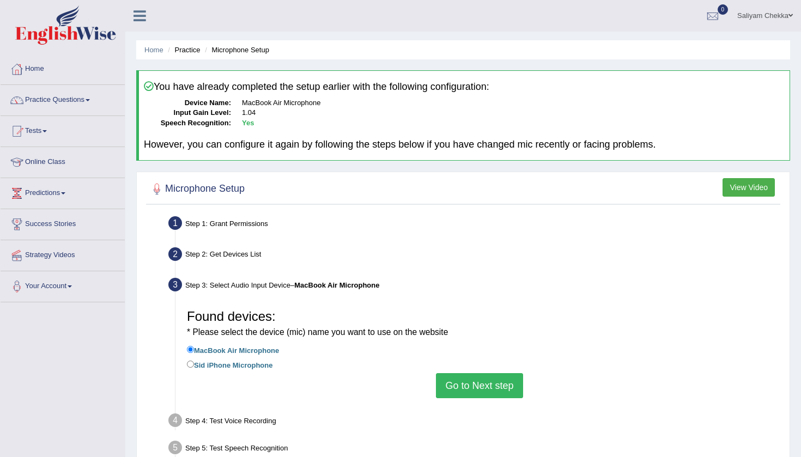
click at [478, 383] on button "Go to Next step" at bounding box center [479, 385] width 87 height 25
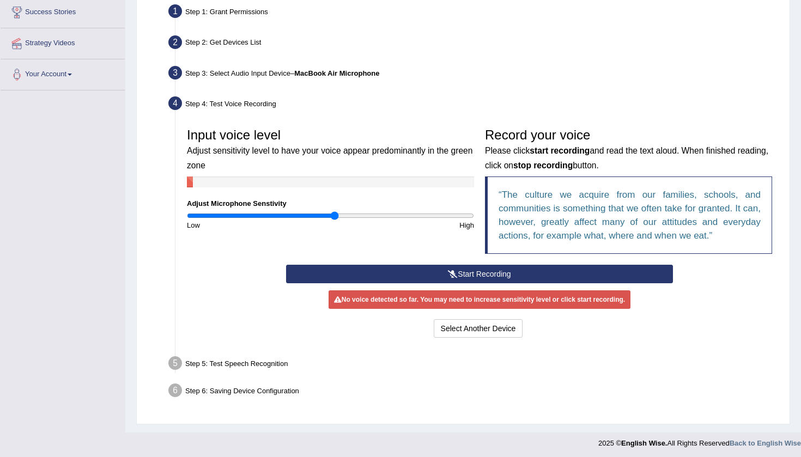
scroll to position [211, 0]
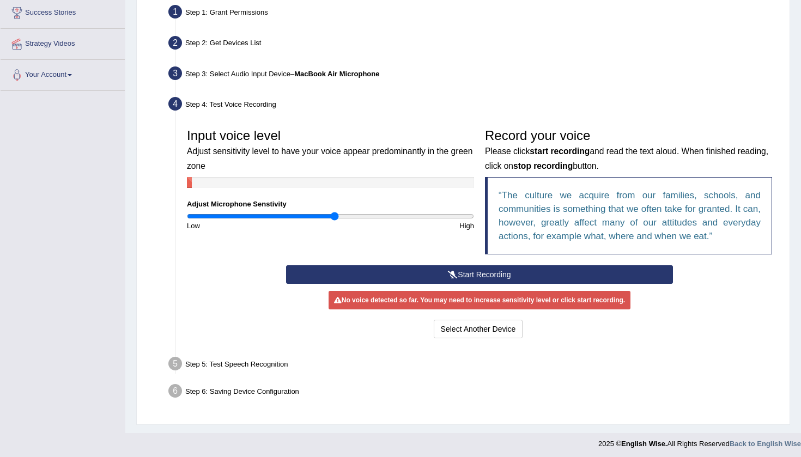
click at [473, 278] on button "Start Recording" at bounding box center [479, 274] width 386 height 19
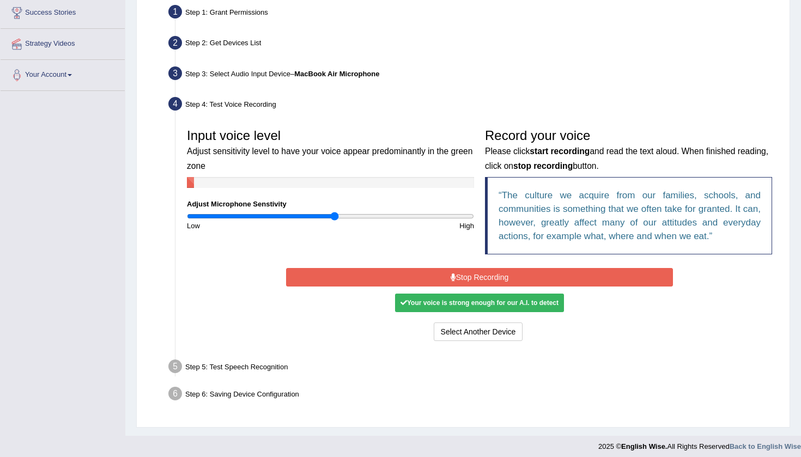
click at [494, 282] on button "Stop Recording" at bounding box center [479, 277] width 386 height 19
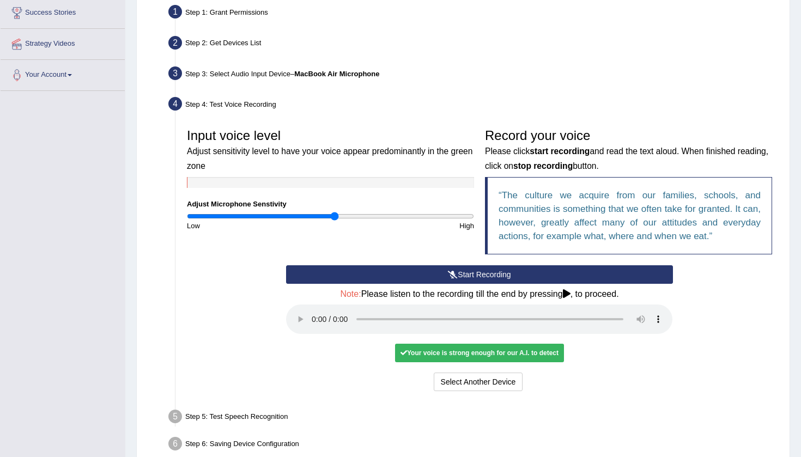
click at [310, 312] on audio at bounding box center [479, 318] width 386 height 29
click at [510, 373] on button "Voice is ok. Go to Next step" at bounding box center [525, 382] width 108 height 19
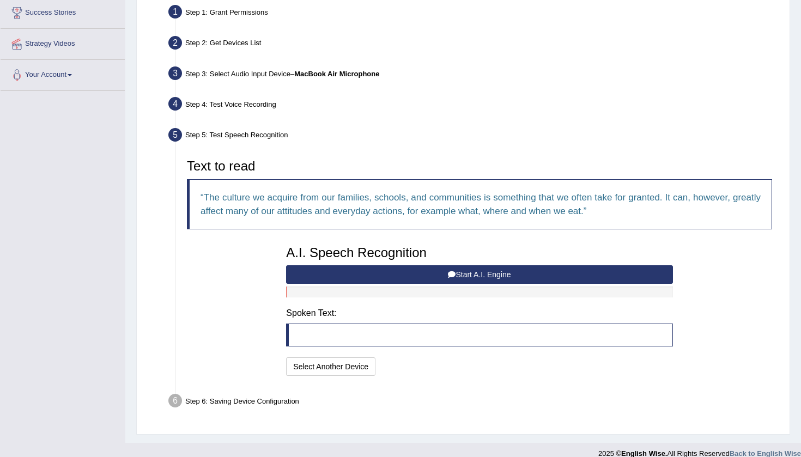
click at [468, 269] on button "Start A.I. Engine" at bounding box center [479, 274] width 386 height 19
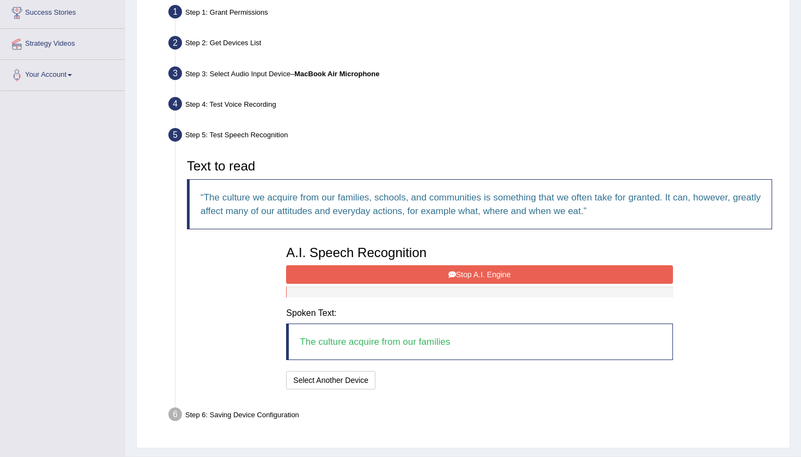
click at [448, 275] on icon at bounding box center [452, 275] width 8 height 8
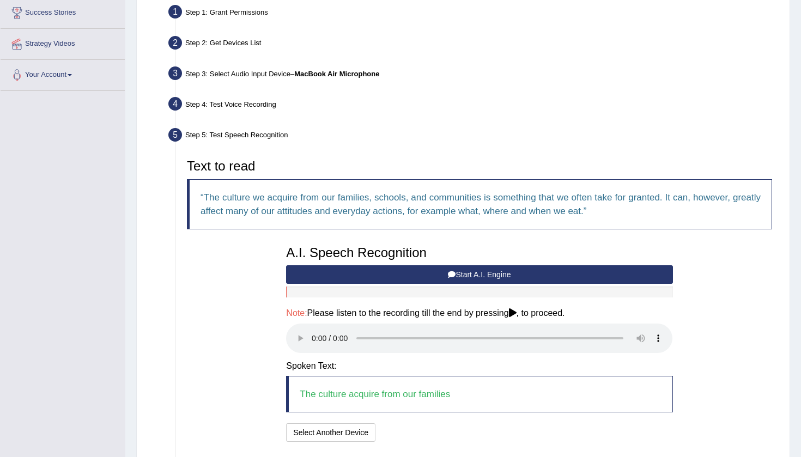
click at [312, 329] on audio at bounding box center [479, 338] width 386 height 29
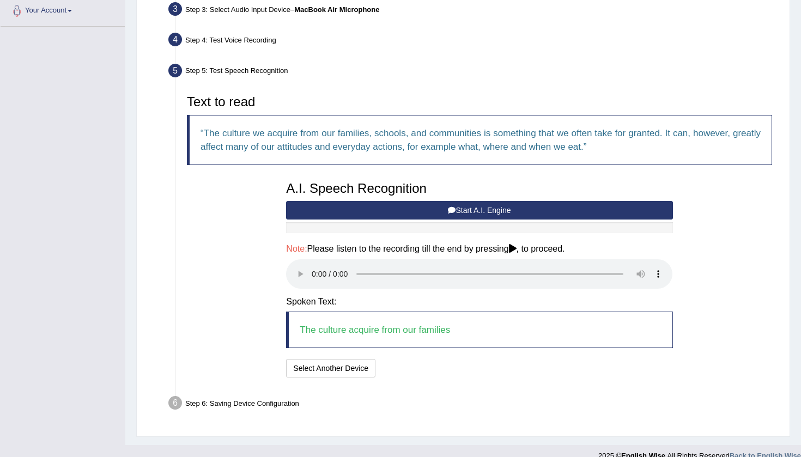
scroll to position [275, 0]
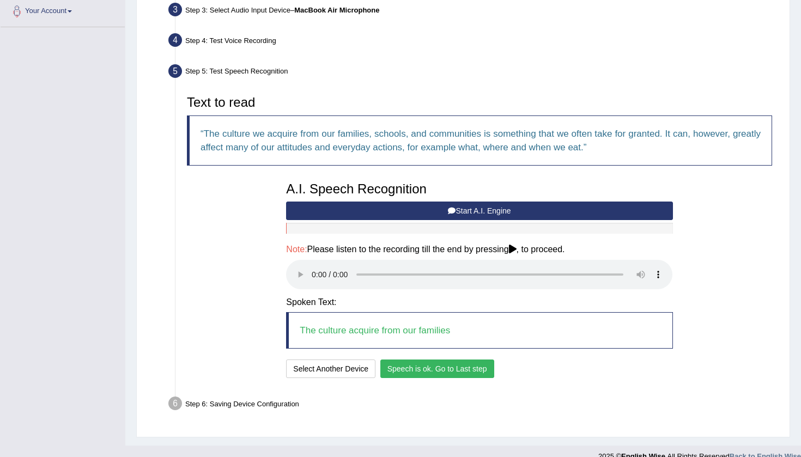
click at [428, 360] on button "Speech is ok. Go to Last step" at bounding box center [437, 369] width 114 height 19
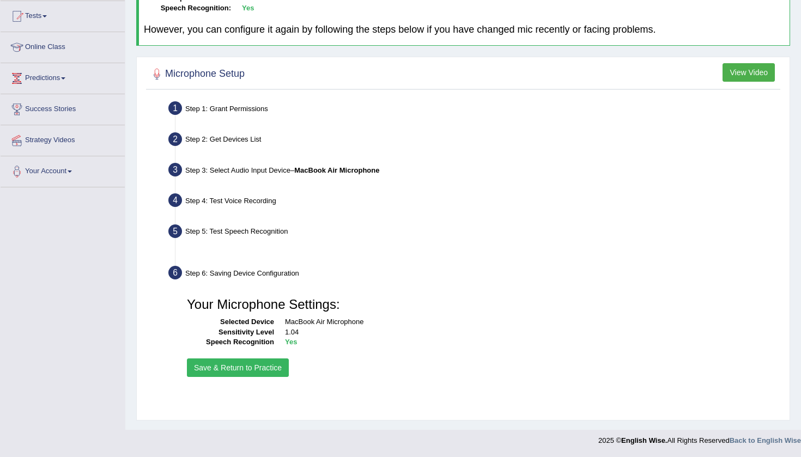
scroll to position [115, 0]
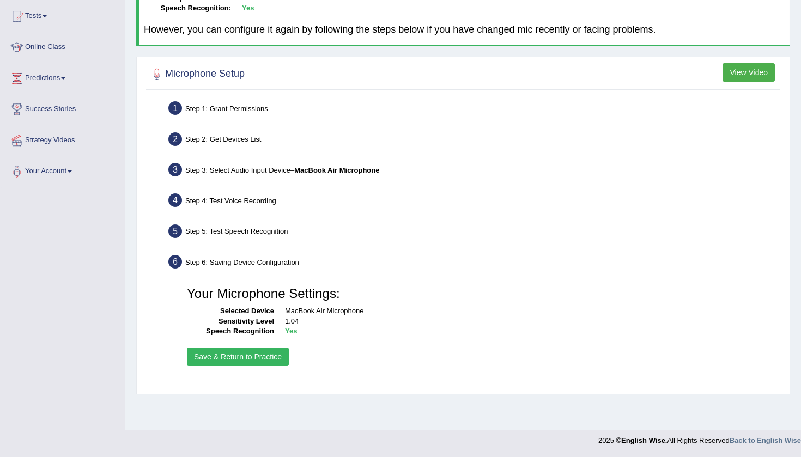
click at [265, 350] on button "Save & Return to Practice" at bounding box center [238, 357] width 102 height 19
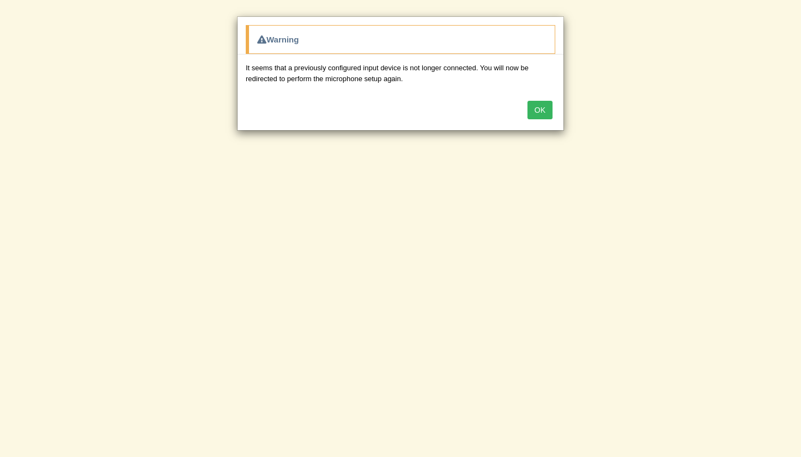
click at [542, 106] on button "OK" at bounding box center [539, 110] width 25 height 19
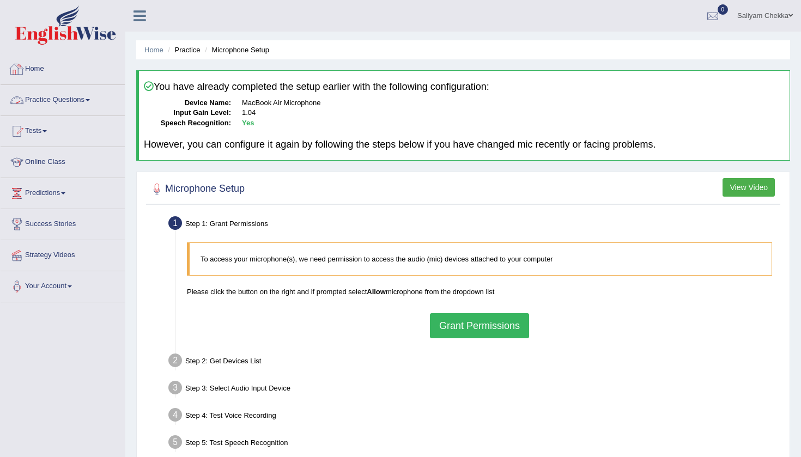
click at [52, 99] on link "Practice Questions" at bounding box center [63, 98] width 124 height 27
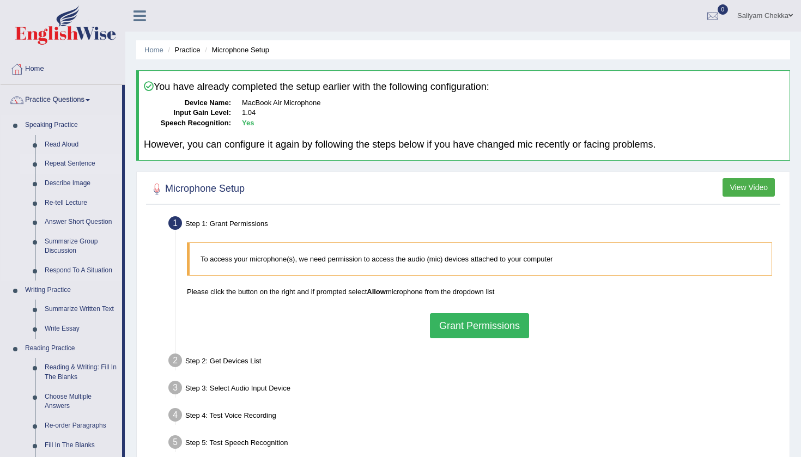
click at [59, 158] on link "Repeat Sentence" at bounding box center [81, 164] width 82 height 20
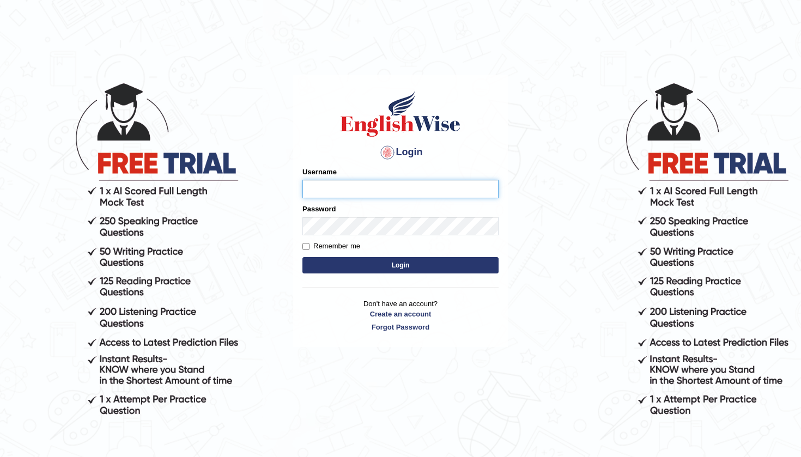
type input "Saliyam"
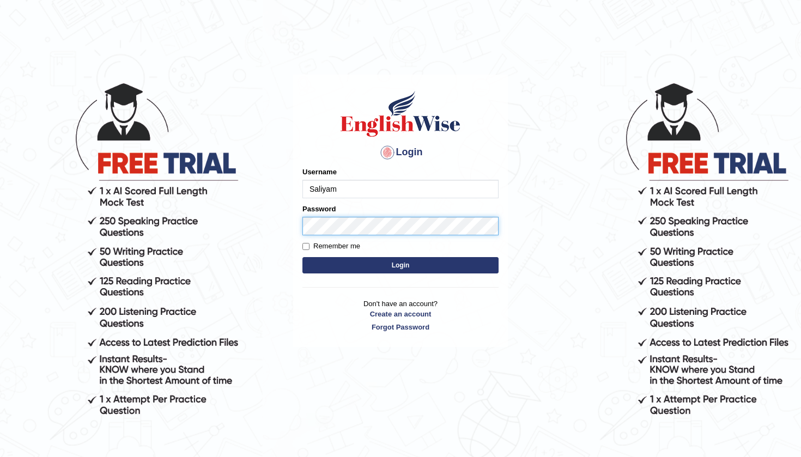
click at [400, 265] on button "Login" at bounding box center [400, 265] width 196 height 16
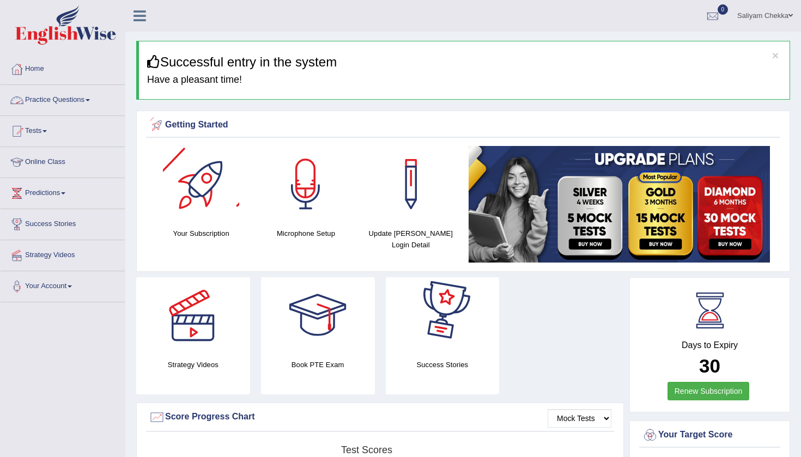
click at [68, 103] on link "Practice Questions" at bounding box center [63, 98] width 124 height 27
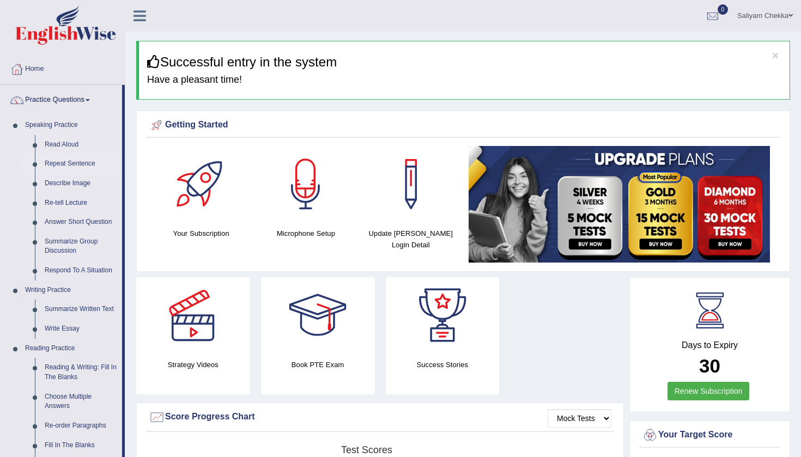
click at [70, 160] on link "Repeat Sentence" at bounding box center [81, 164] width 82 height 20
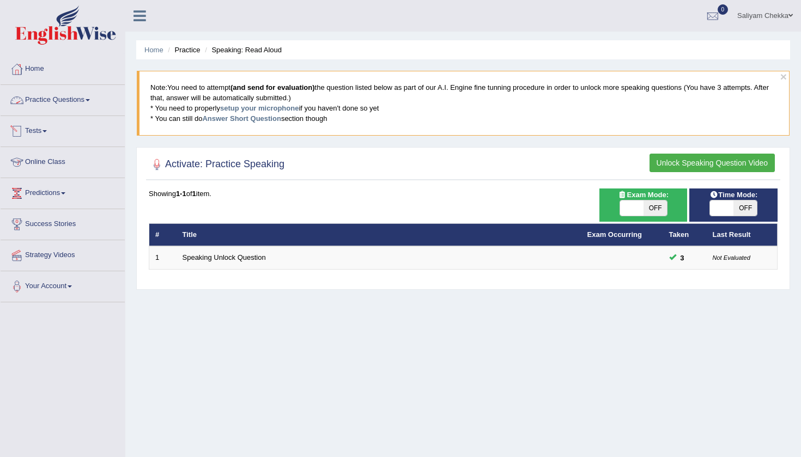
click at [76, 99] on link "Practice Questions" at bounding box center [63, 98] width 124 height 27
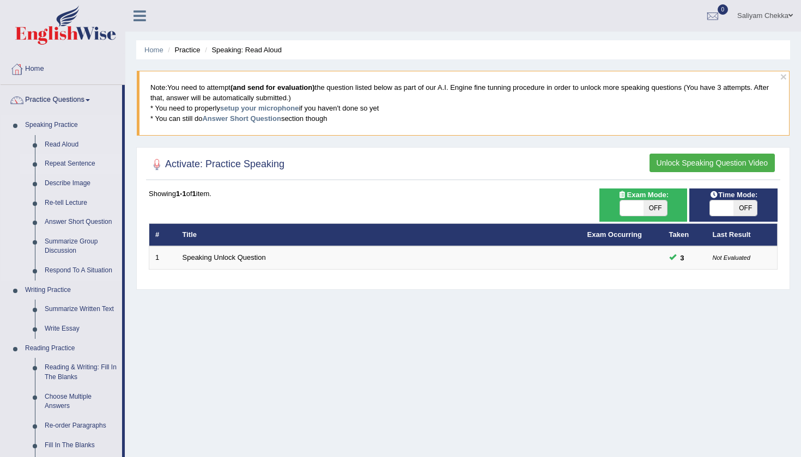
click at [60, 162] on link "Repeat Sentence" at bounding box center [81, 164] width 82 height 20
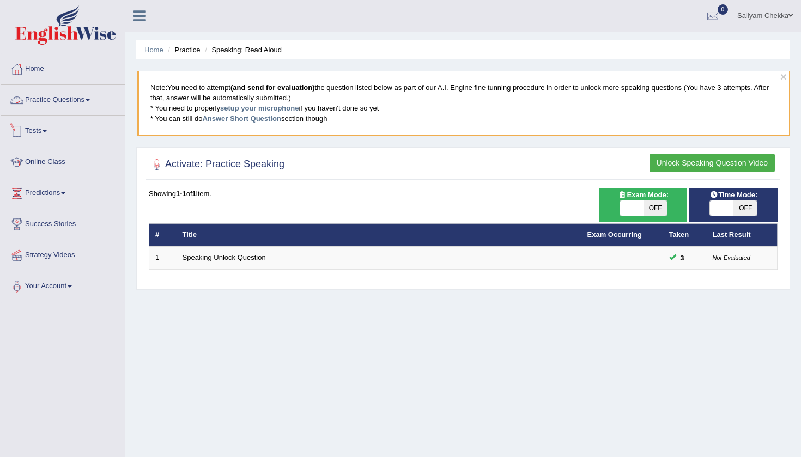
click at [52, 134] on link "Tests" at bounding box center [63, 129] width 124 height 27
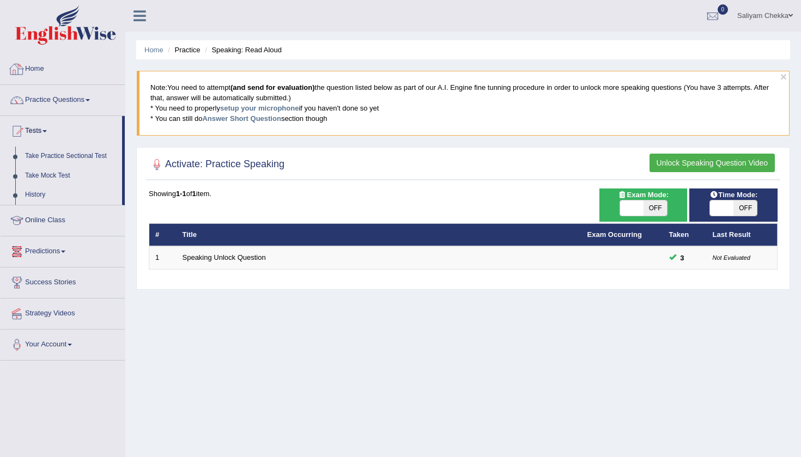
click at [42, 75] on link "Home" at bounding box center [63, 67] width 124 height 27
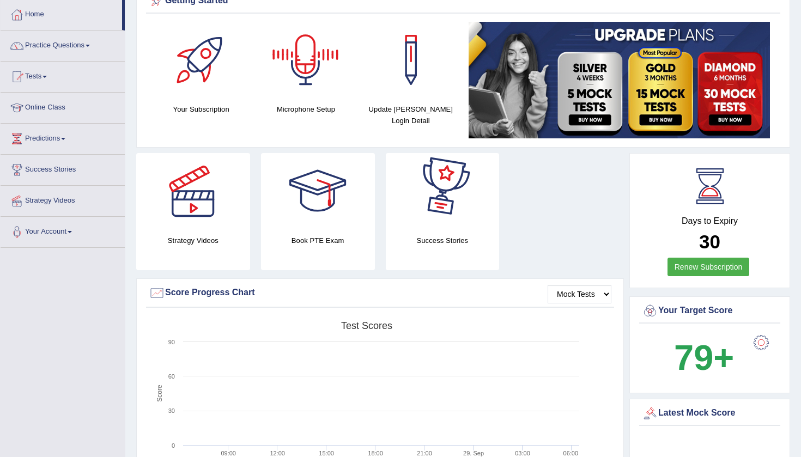
scroll to position [68, 0]
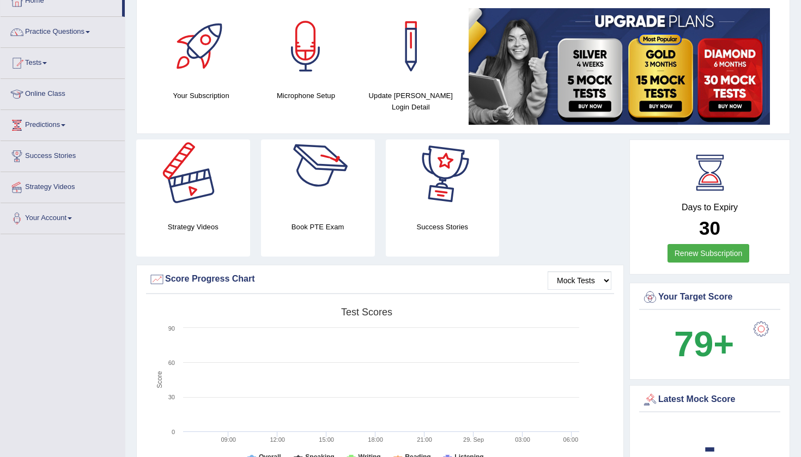
click at [183, 186] on div at bounding box center [193, 177] width 76 height 76
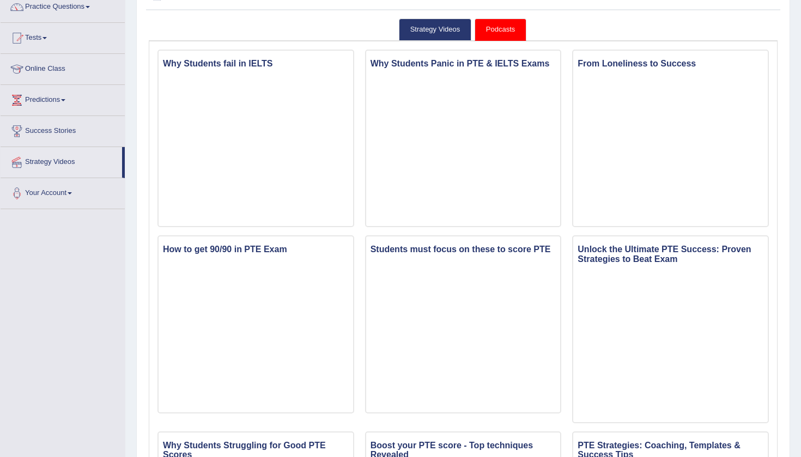
scroll to position [89, 0]
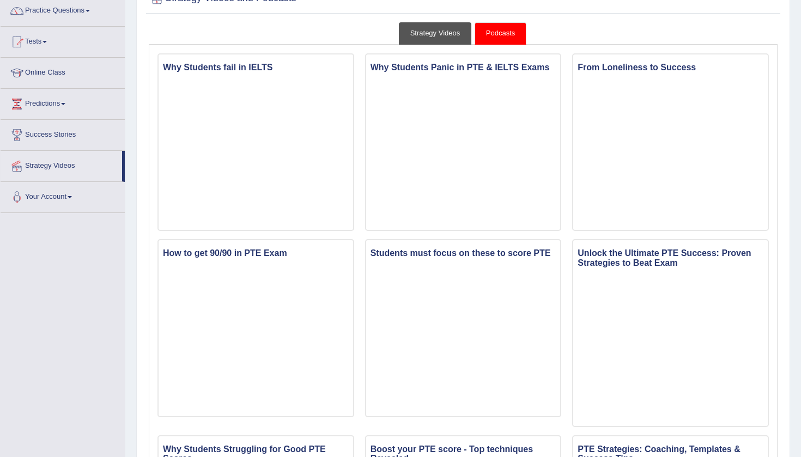
click at [444, 30] on link "Strategy Videos" at bounding box center [435, 33] width 73 height 22
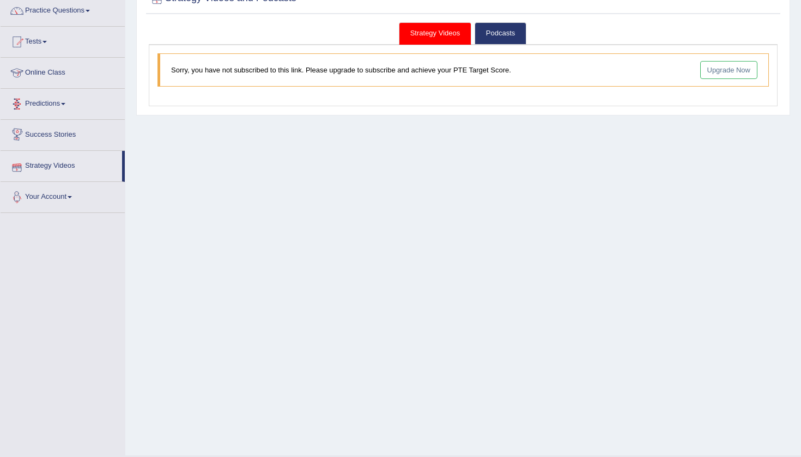
click at [51, 199] on link "Your Account" at bounding box center [63, 195] width 124 height 27
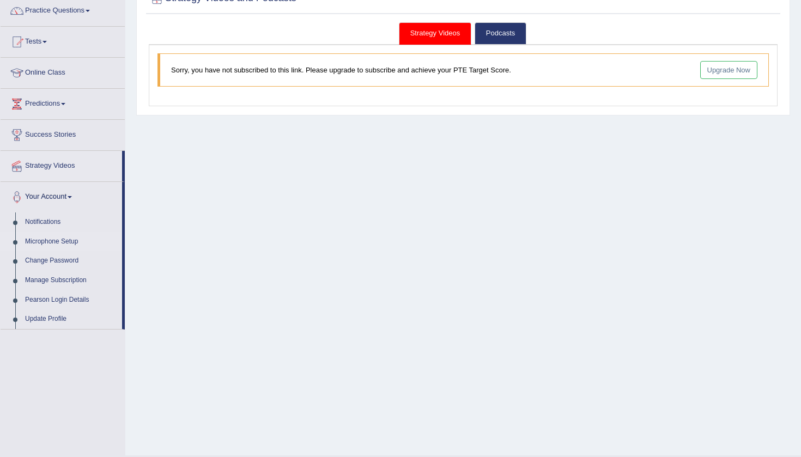
click at [55, 240] on link "Microphone Setup" at bounding box center [71, 242] width 102 height 20
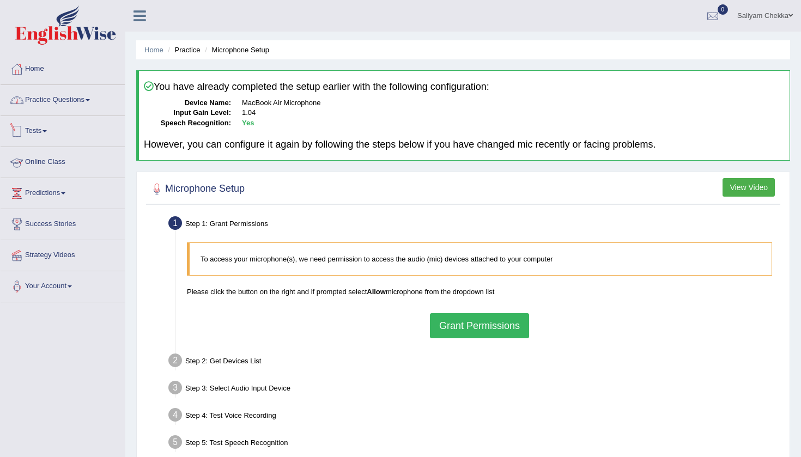
click at [47, 96] on link "Practice Questions" at bounding box center [63, 98] width 124 height 27
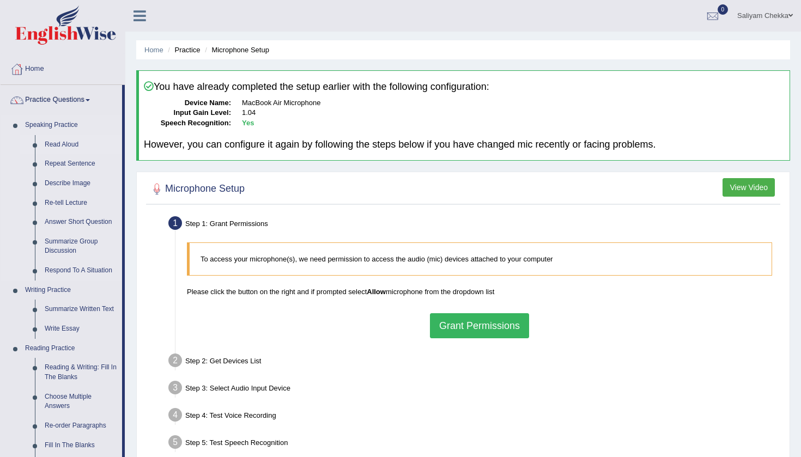
click at [64, 142] on link "Read Aloud" at bounding box center [81, 145] width 82 height 20
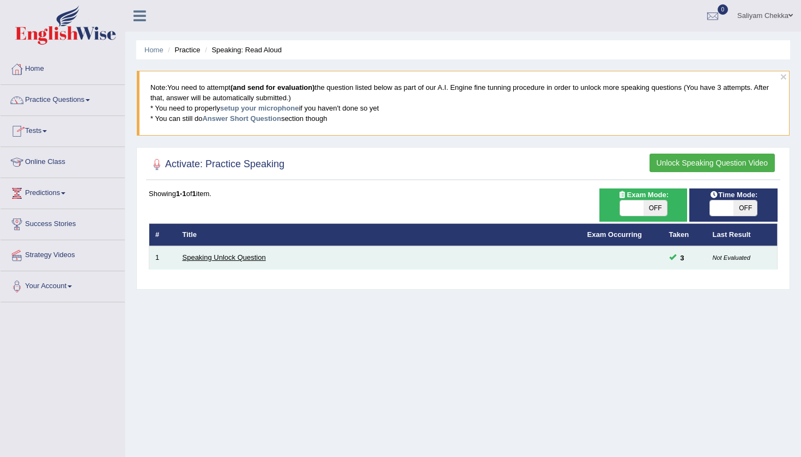
click at [242, 257] on link "Speaking Unlock Question" at bounding box center [223, 257] width 83 height 8
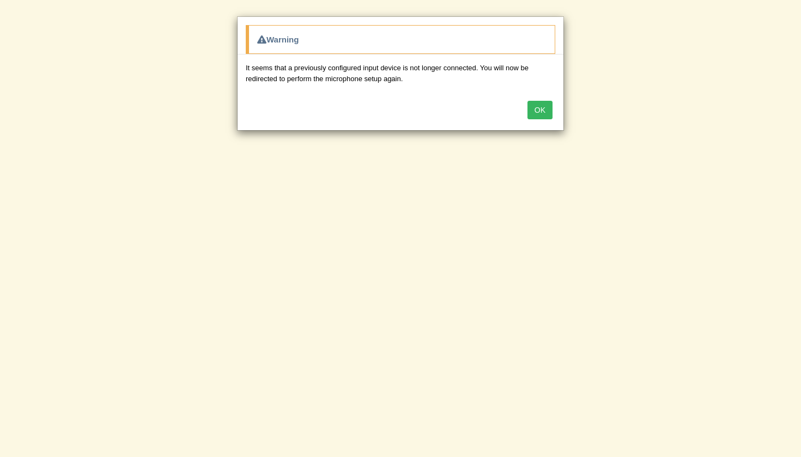
click at [538, 112] on button "OK" at bounding box center [539, 110] width 25 height 19
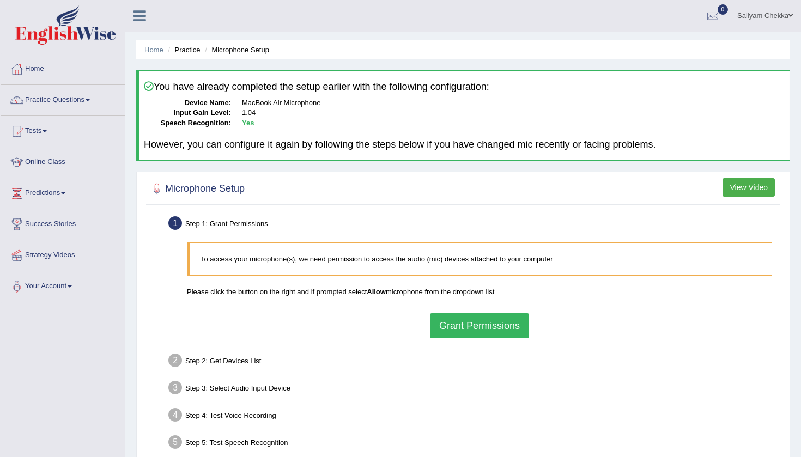
click at [454, 314] on button "Grant Permissions" at bounding box center [479, 325] width 99 height 25
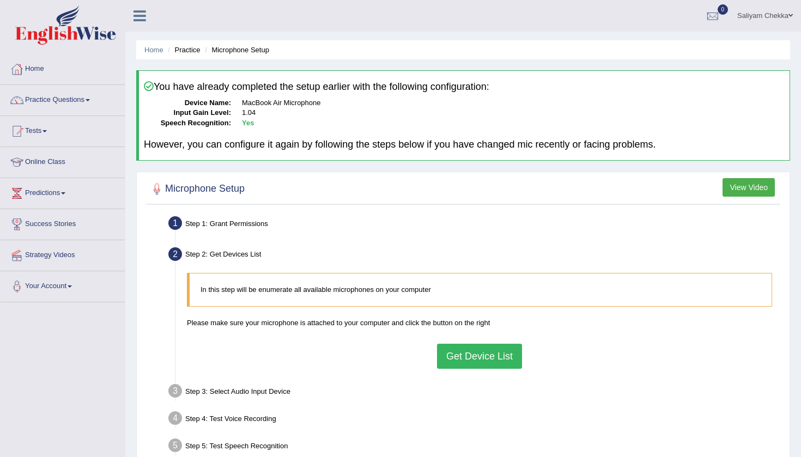
click at [476, 345] on button "Get Device List" at bounding box center [479, 356] width 85 height 25
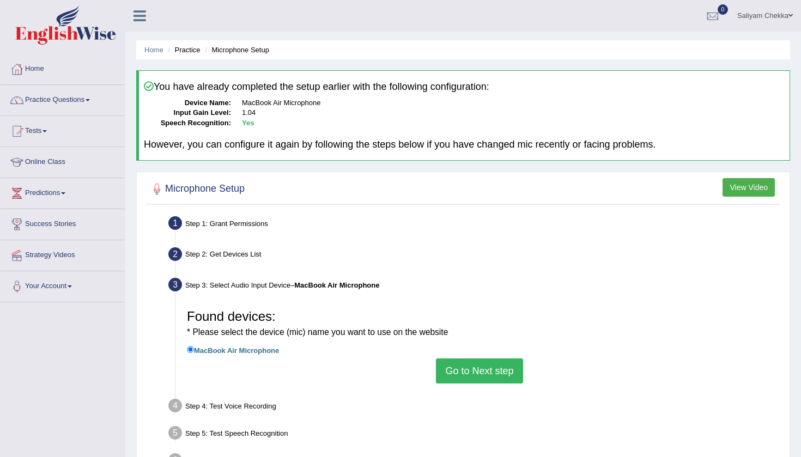
click at [477, 363] on button "Go to Next step" at bounding box center [479, 370] width 87 height 25
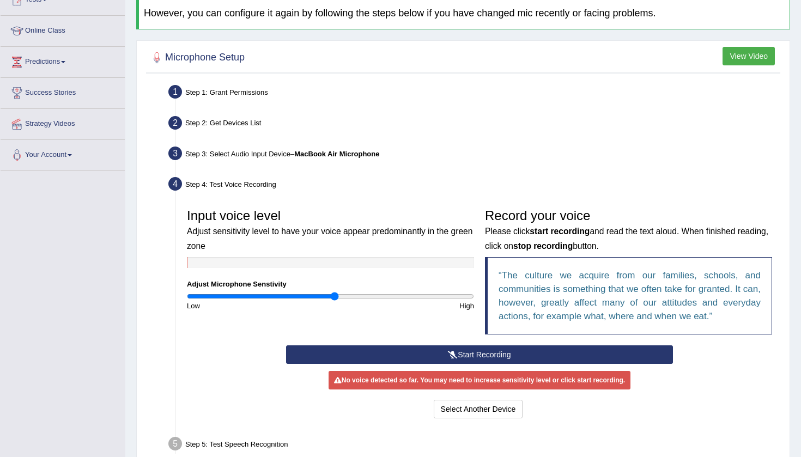
scroll to position [166, 0]
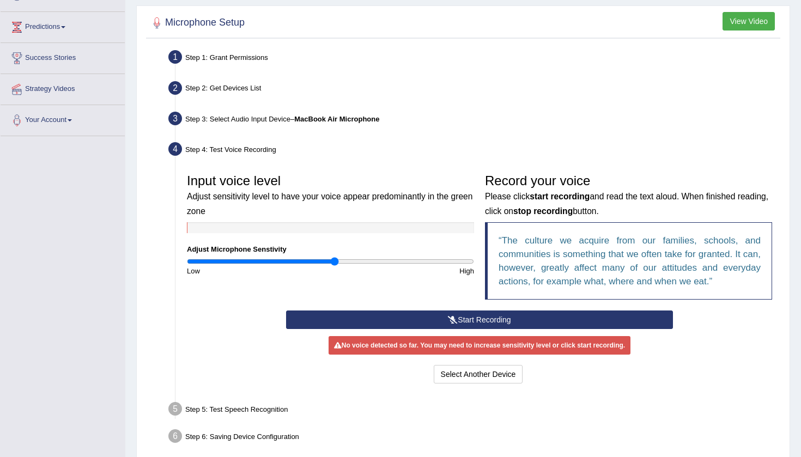
click at [438, 316] on button "Start Recording" at bounding box center [479, 319] width 386 height 19
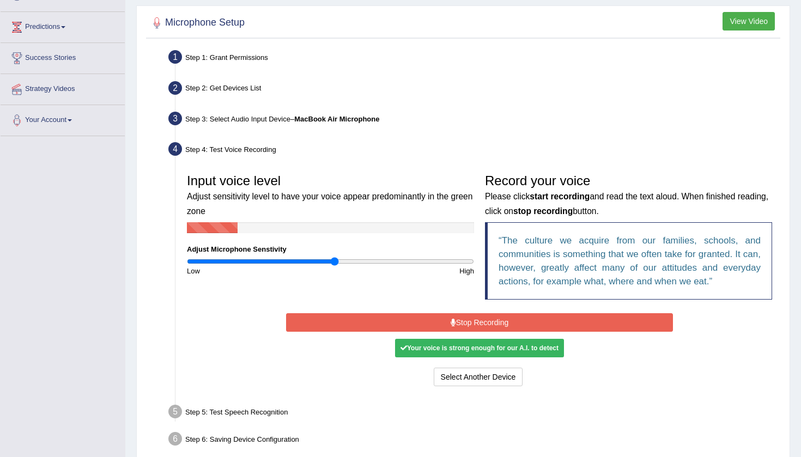
click at [438, 316] on button "Stop Recording" at bounding box center [479, 322] width 386 height 19
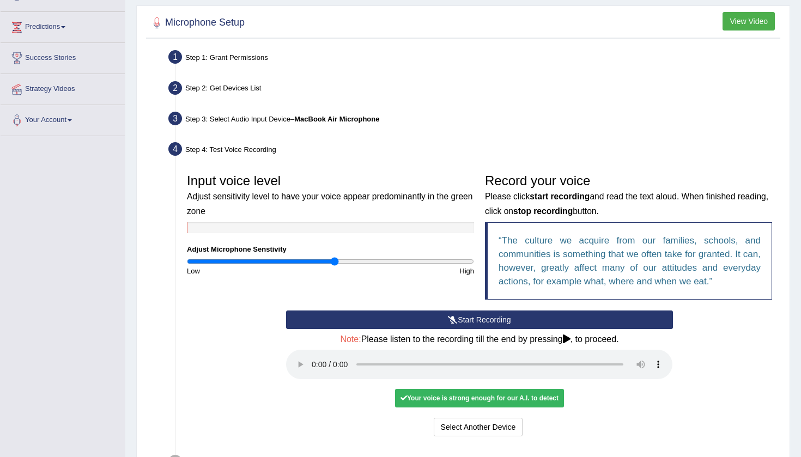
click at [311, 356] on audio at bounding box center [479, 364] width 386 height 29
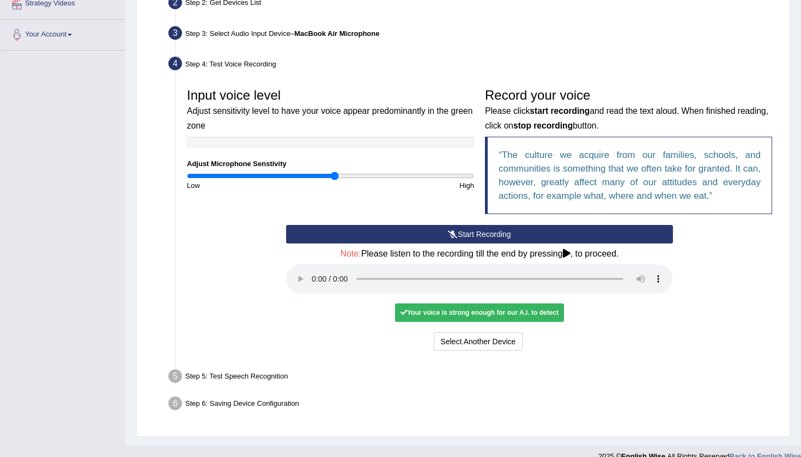
scroll to position [251, 0]
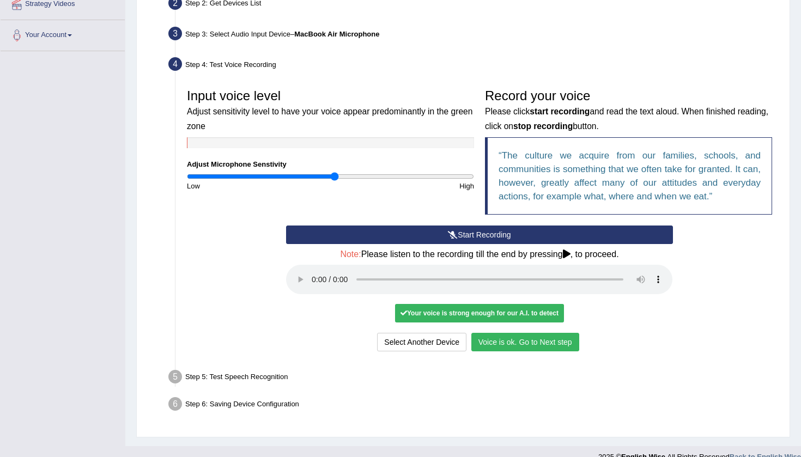
click at [530, 333] on button "Voice is ok. Go to Next step" at bounding box center [525, 342] width 108 height 19
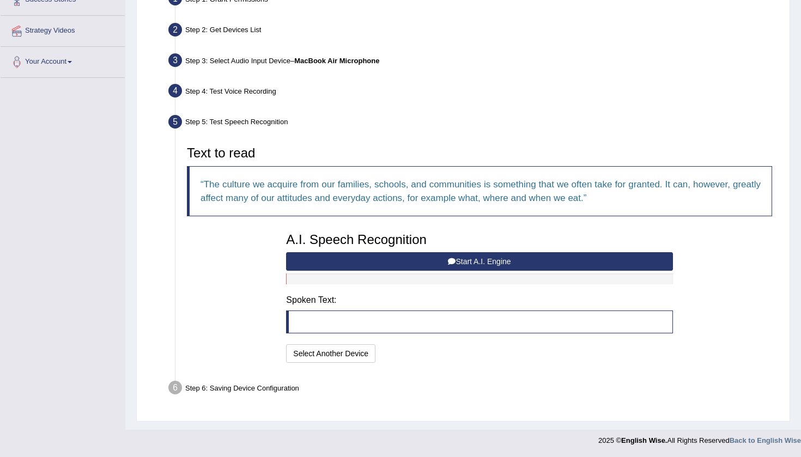
scroll to position [222, 0]
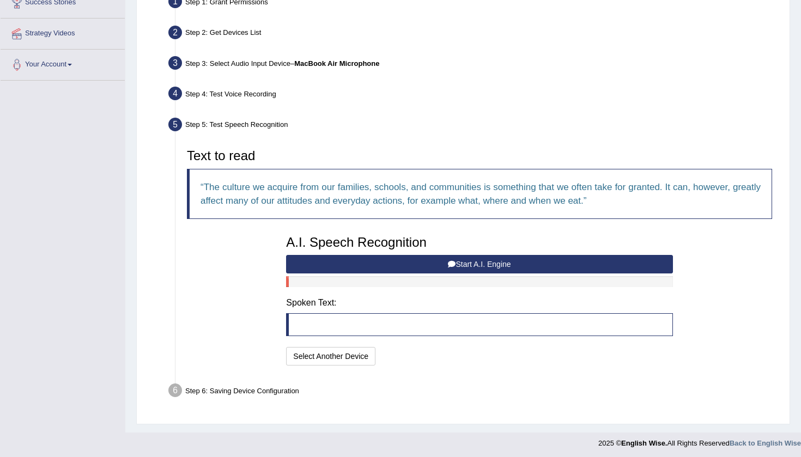
click at [458, 258] on button "Start A.I. Engine" at bounding box center [479, 264] width 386 height 19
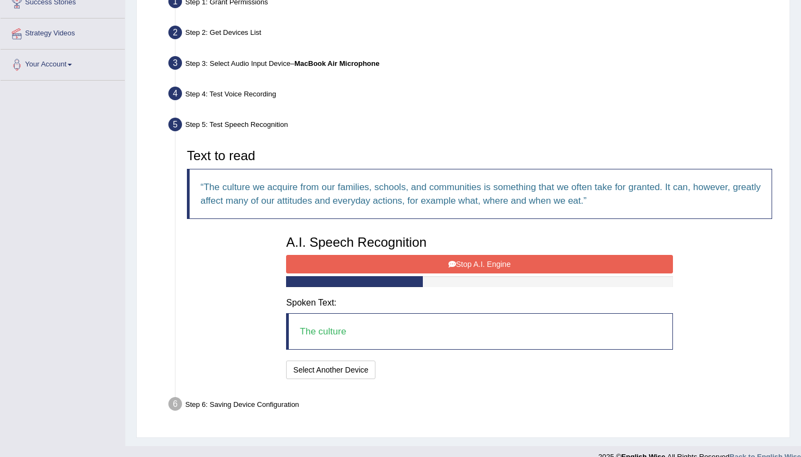
click at [458, 258] on button "Stop A.I. Engine" at bounding box center [479, 264] width 386 height 19
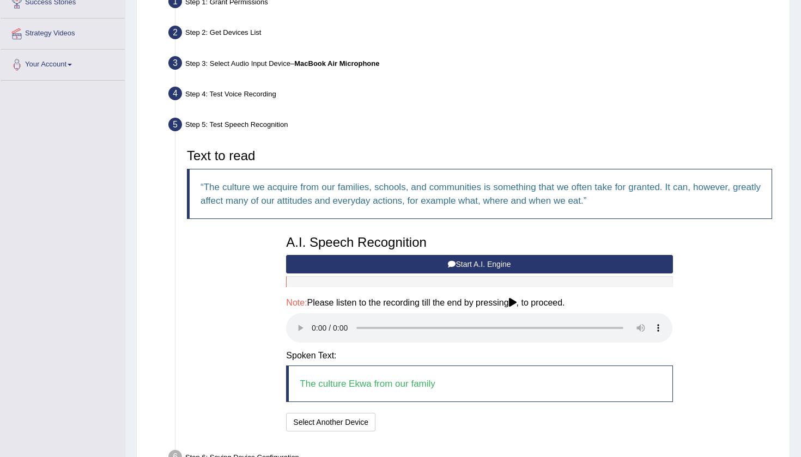
click at [312, 317] on audio at bounding box center [479, 327] width 386 height 29
click at [461, 413] on button "Speech is ok. Go to Last step" at bounding box center [437, 422] width 114 height 19
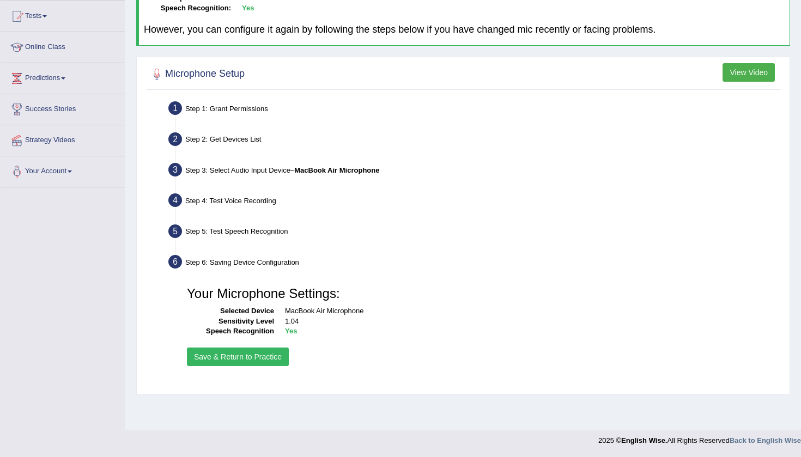
scroll to position [115, 0]
click at [246, 355] on button "Save & Return to Practice" at bounding box center [238, 357] width 102 height 19
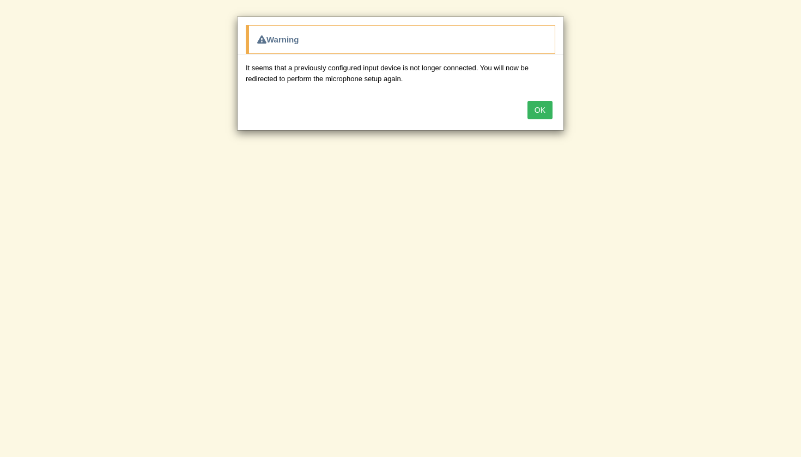
click at [410, 166] on div "Warning It seems that a previously configured input device is not longer connec…" at bounding box center [400, 228] width 801 height 457
click at [539, 108] on button "OK" at bounding box center [539, 110] width 25 height 19
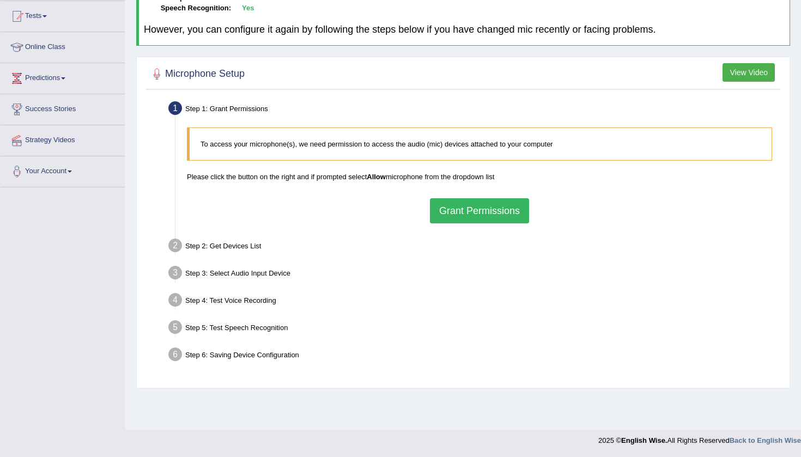
scroll to position [115, 0]
